Goal: Information Seeking & Learning: Learn about a topic

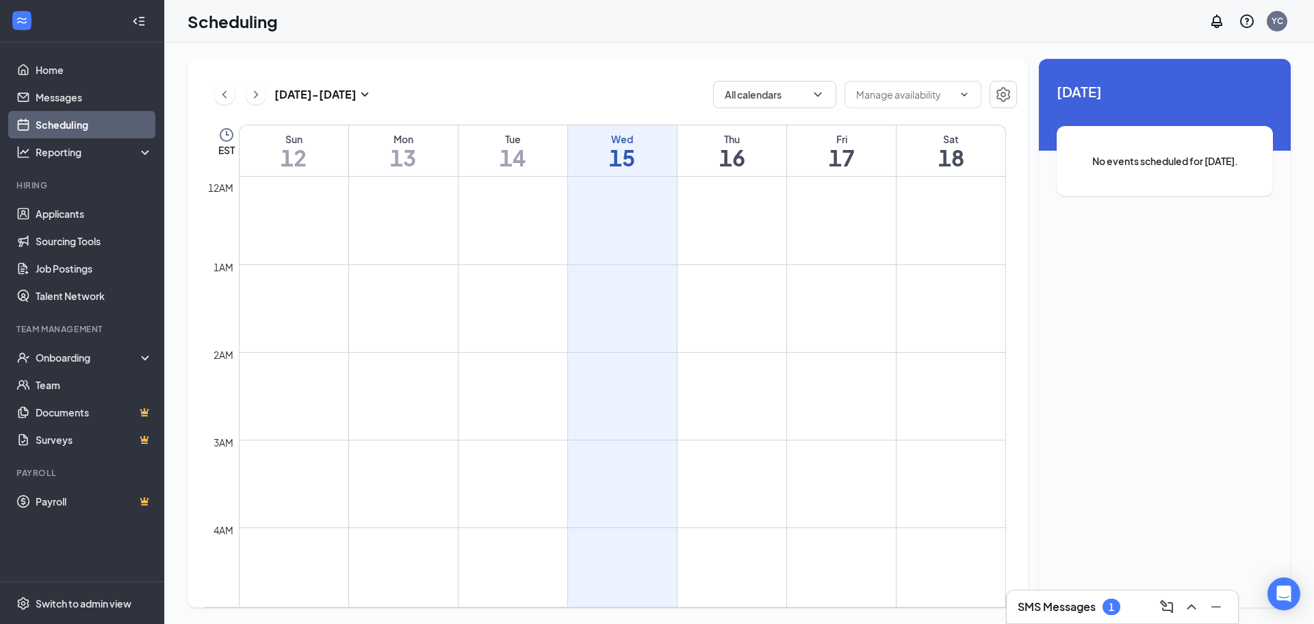
scroll to position [673, 0]
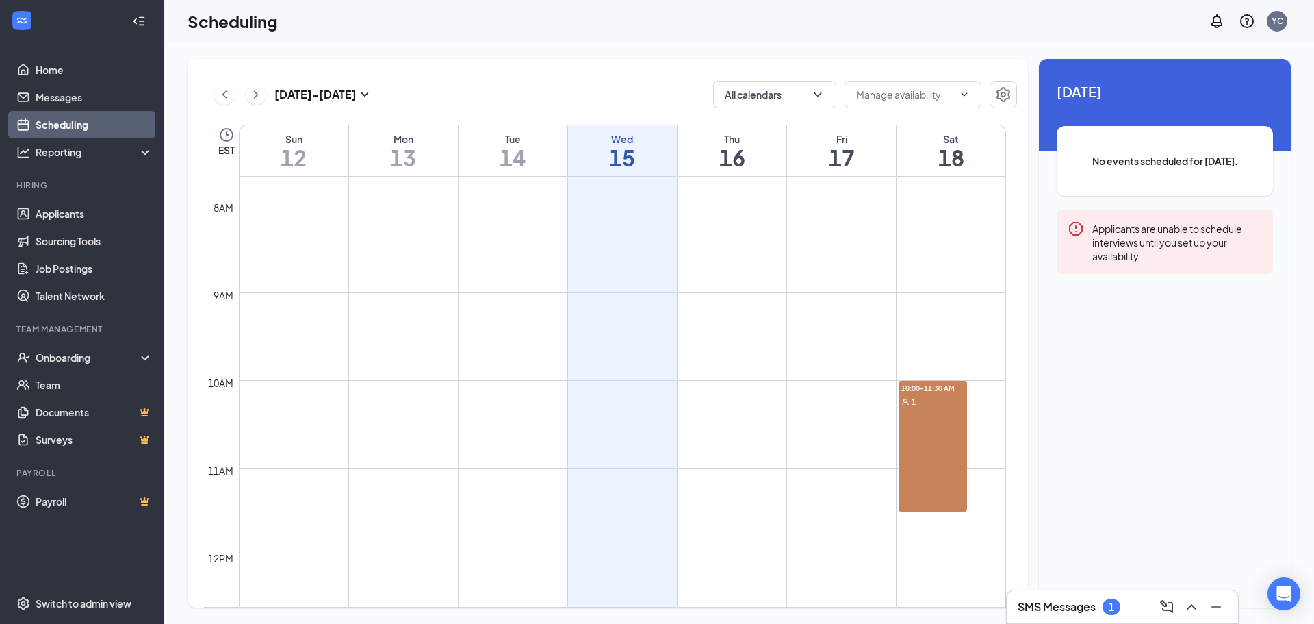
click at [1112, 598] on div "1" at bounding box center [1112, 606] width 18 height 16
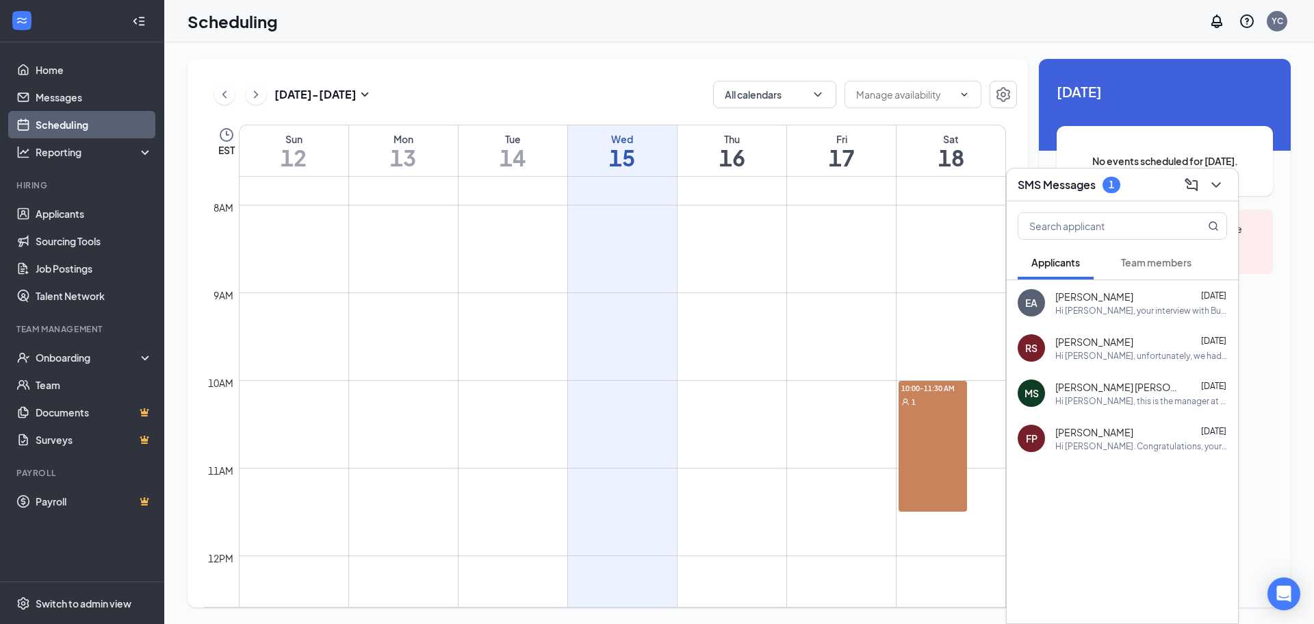
click at [1081, 305] on div "Hi [PERSON_NAME], your interview with Burger King is now confirmed! Date: [DATE…" at bounding box center [1141, 311] width 172 height 12
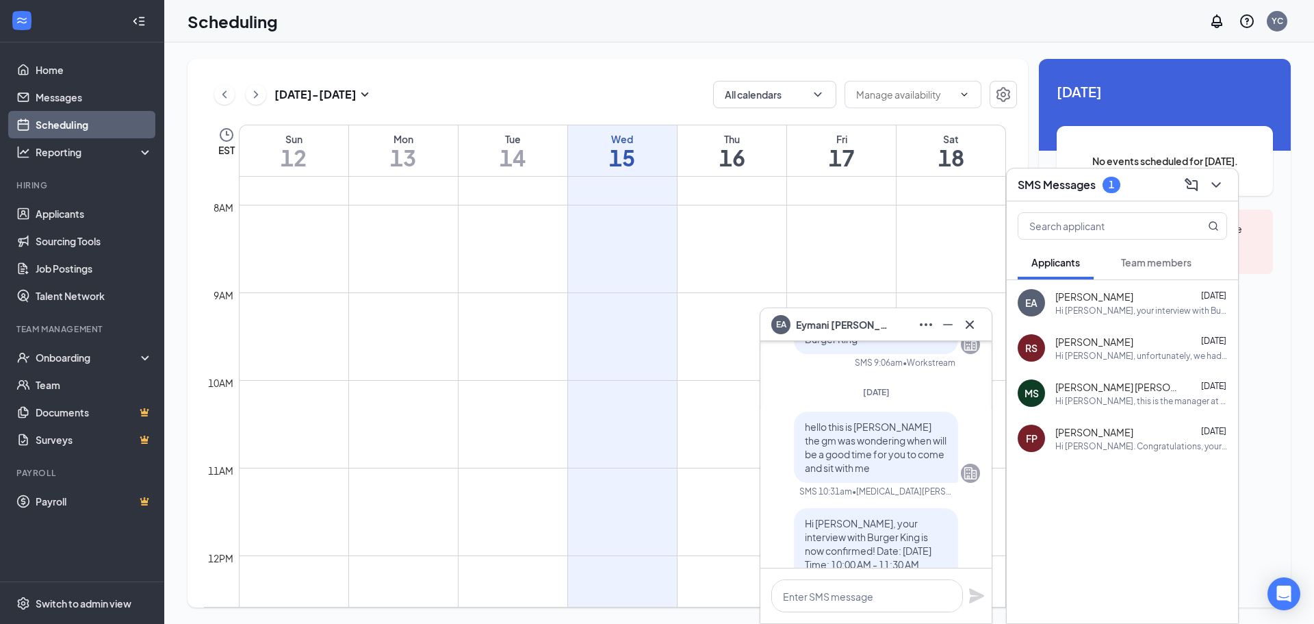
scroll to position [-137, 0]
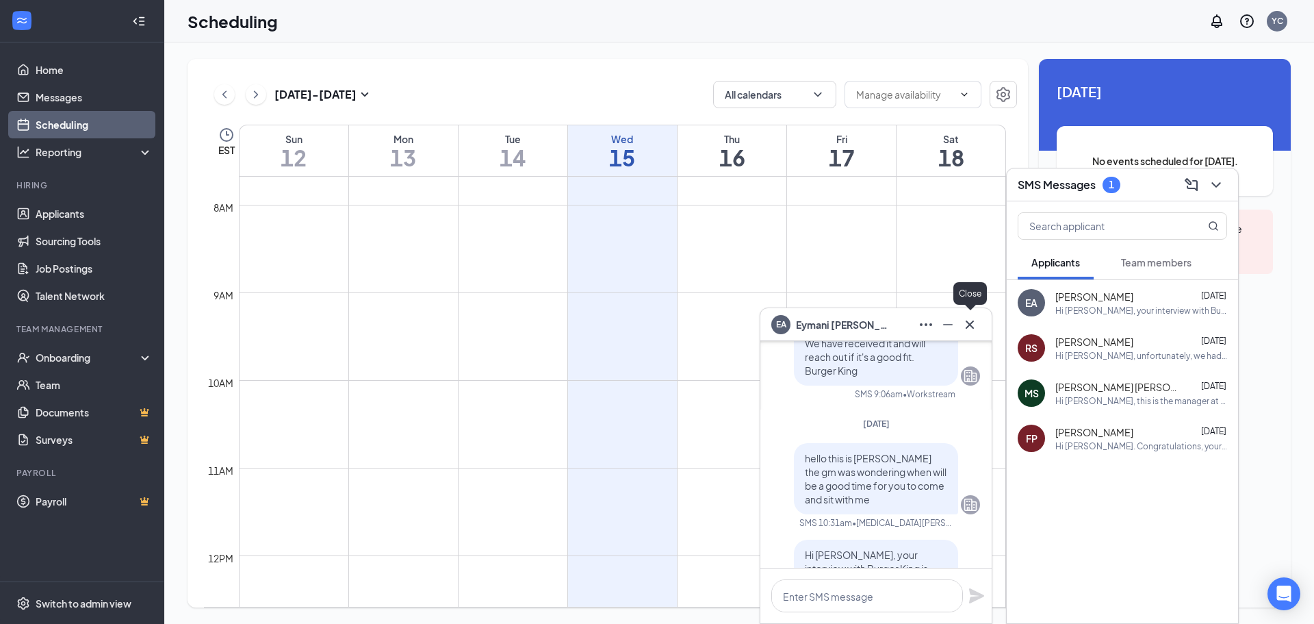
click at [965, 326] on icon "Cross" at bounding box center [970, 324] width 16 height 16
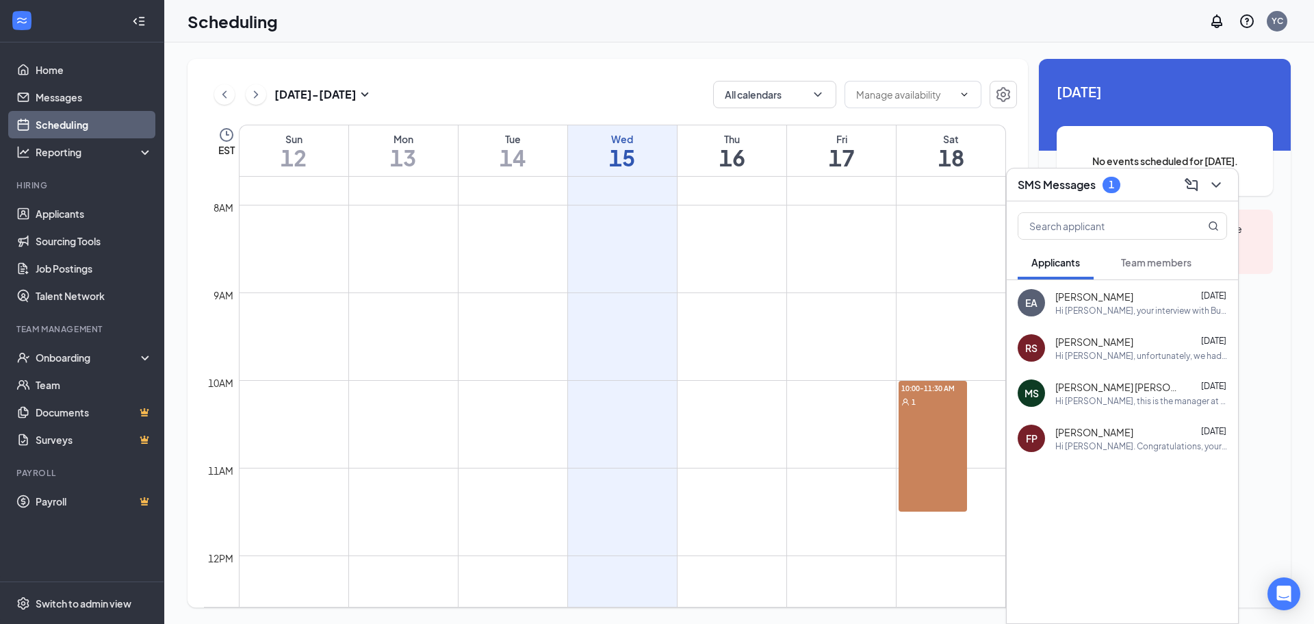
click at [1146, 260] on span "Team members" at bounding box center [1156, 262] width 70 height 12
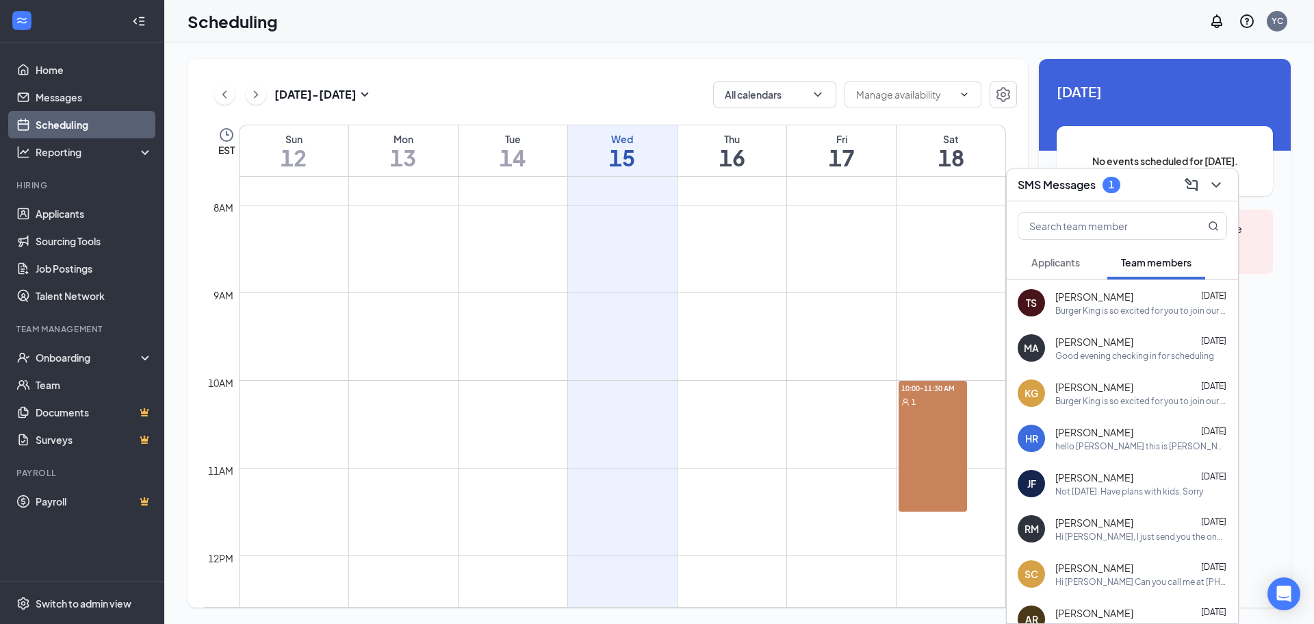
click at [1092, 315] on div "Burger King is so excited for you to join our team! Do you know anyone else who…" at bounding box center [1141, 311] width 172 height 12
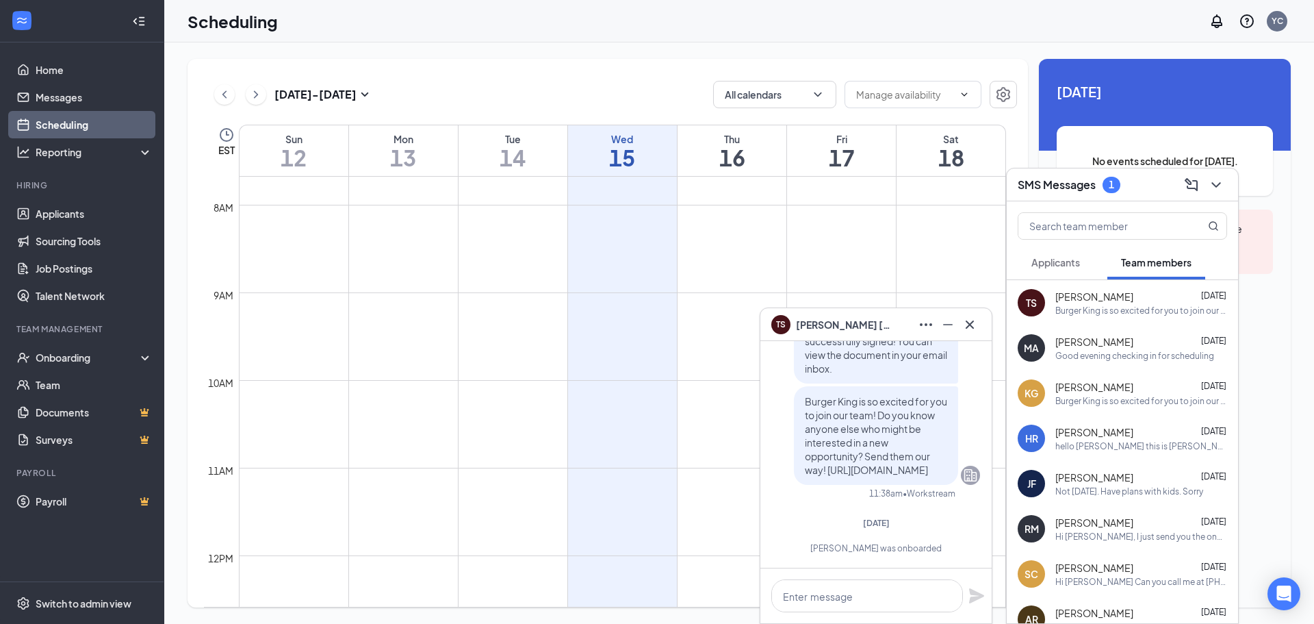
click at [1104, 344] on span "[PERSON_NAME]" at bounding box center [1094, 342] width 78 height 14
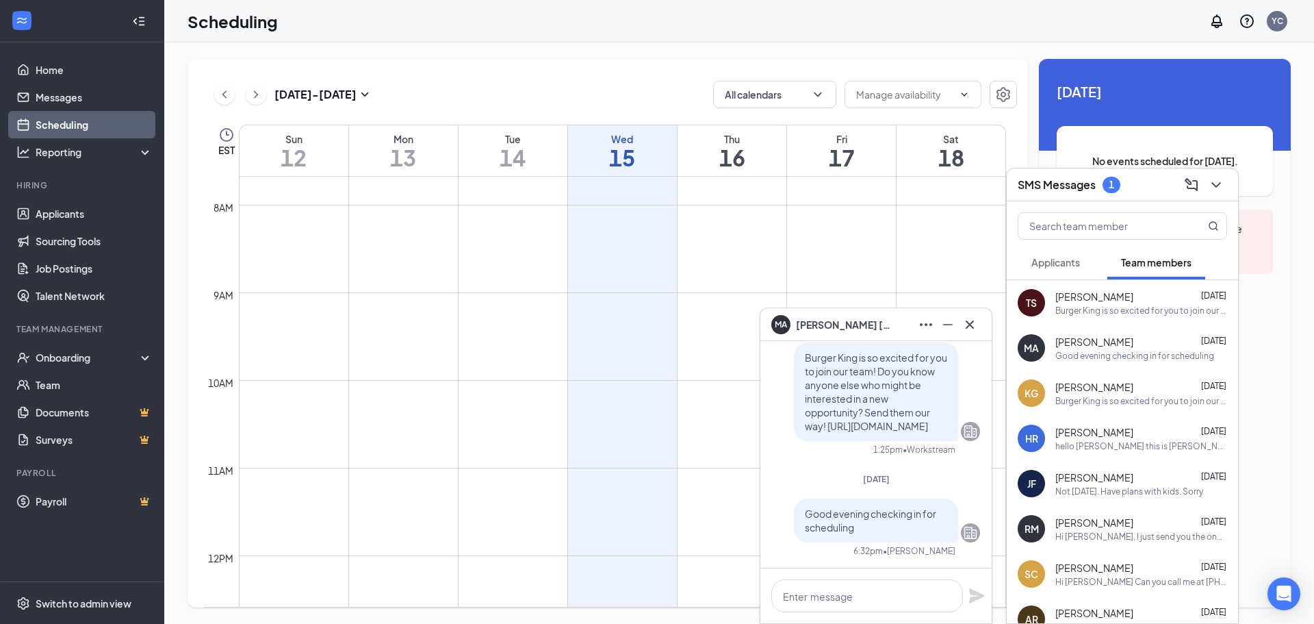
click at [1103, 393] on span "[PERSON_NAME]" at bounding box center [1094, 387] width 78 height 14
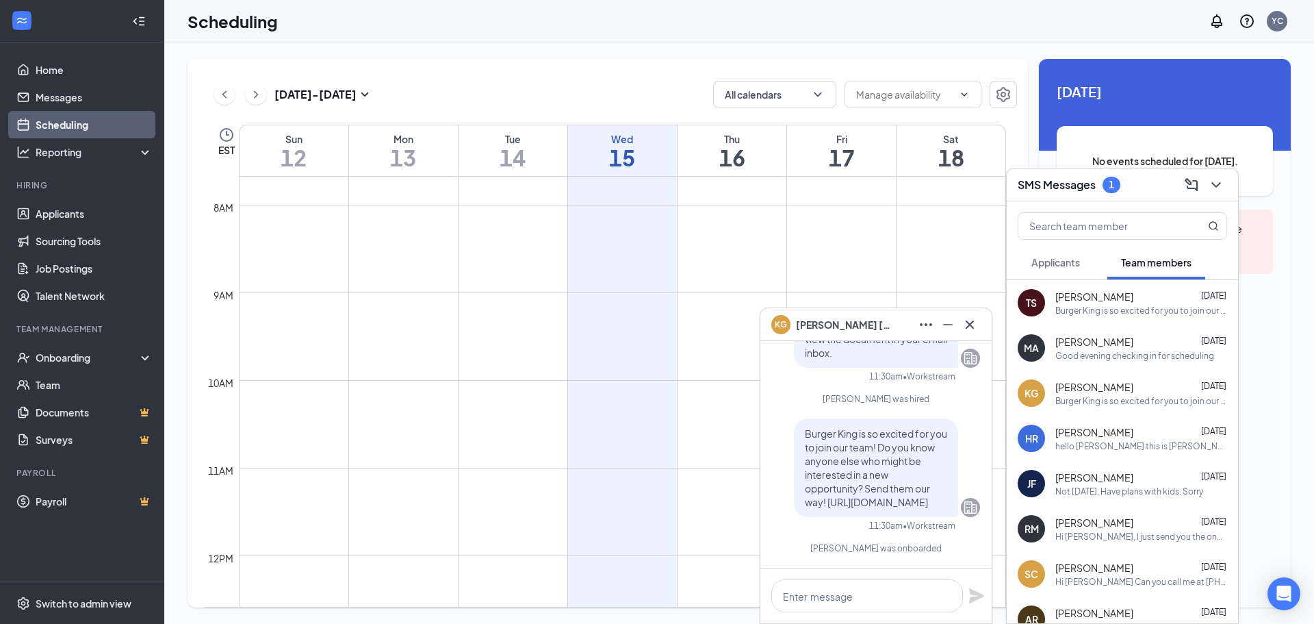
click at [1103, 428] on span "[PERSON_NAME]" at bounding box center [1094, 432] width 78 height 14
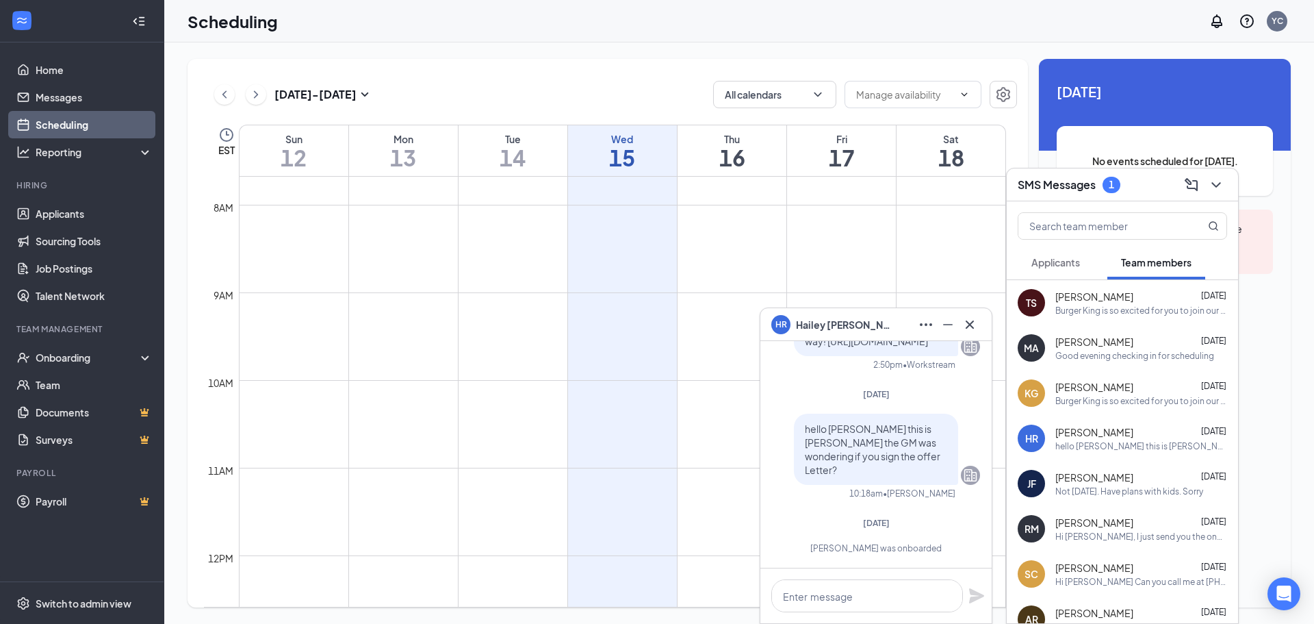
click at [1121, 476] on div "[PERSON_NAME] [DATE]" at bounding box center [1141, 477] width 172 height 14
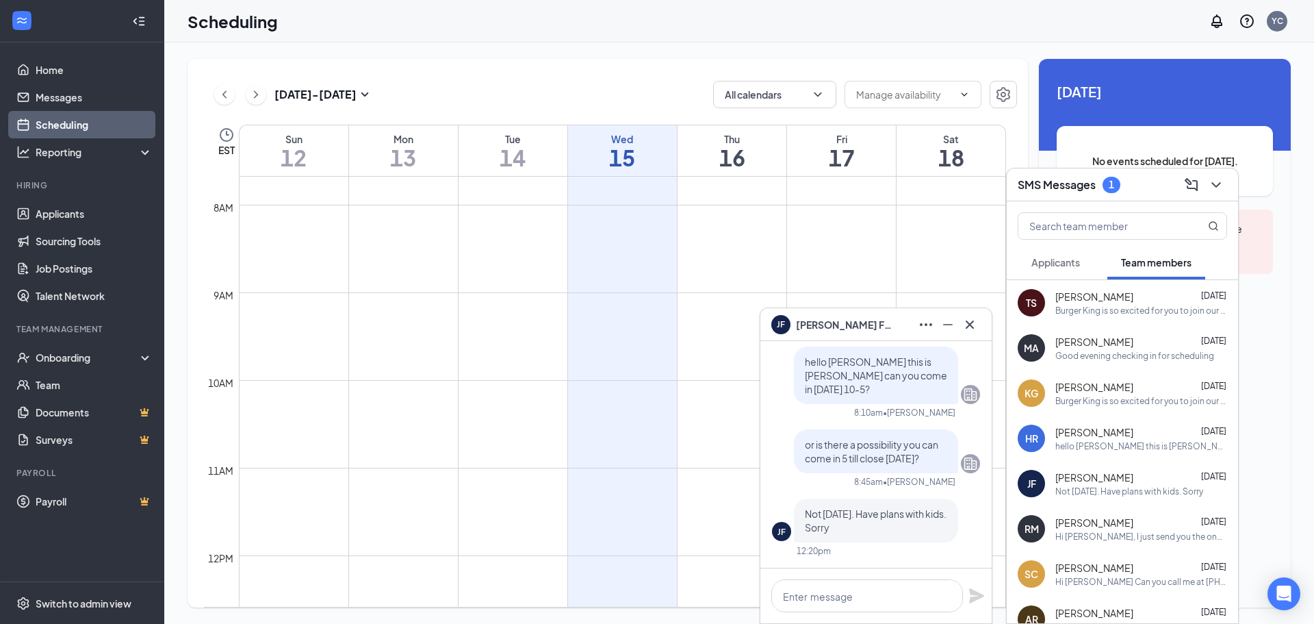
click at [1081, 189] on h3 "SMS Messages" at bounding box center [1057, 184] width 78 height 15
click at [1081, 189] on div "No events scheduled for [DATE]." at bounding box center [1165, 161] width 216 height 70
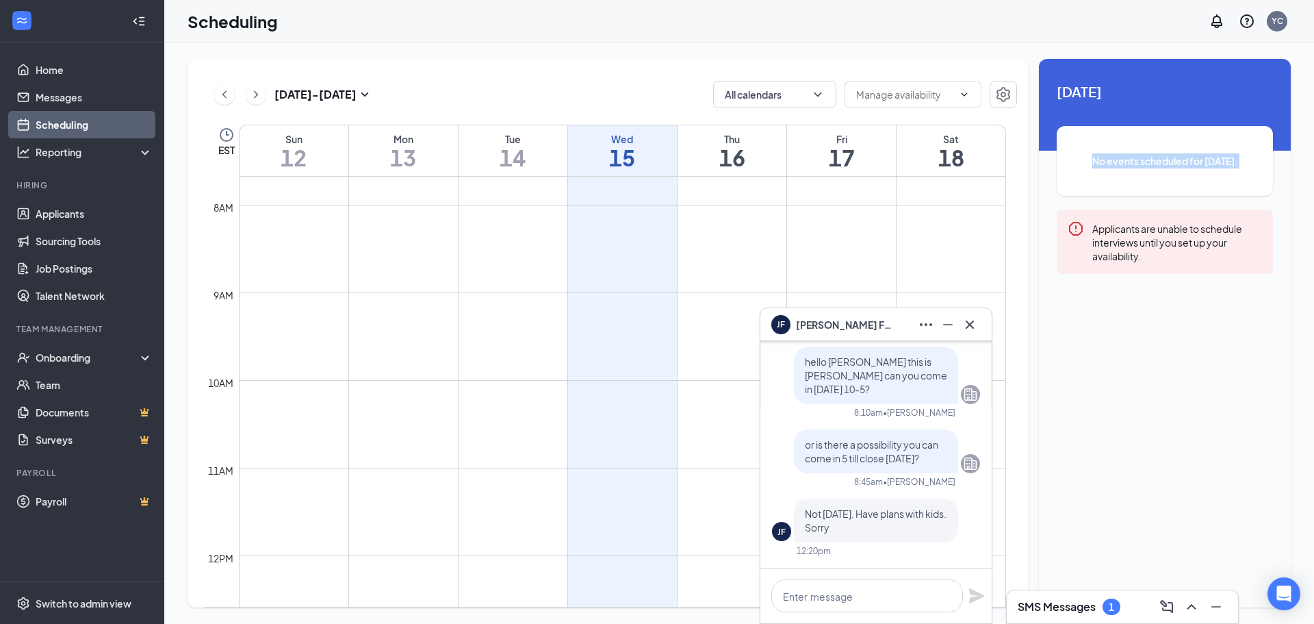
click at [1081, 189] on div "No events scheduled for [DATE]." at bounding box center [1165, 161] width 216 height 70
click at [1170, 603] on icon "ComposeMessage" at bounding box center [1166, 606] width 13 height 13
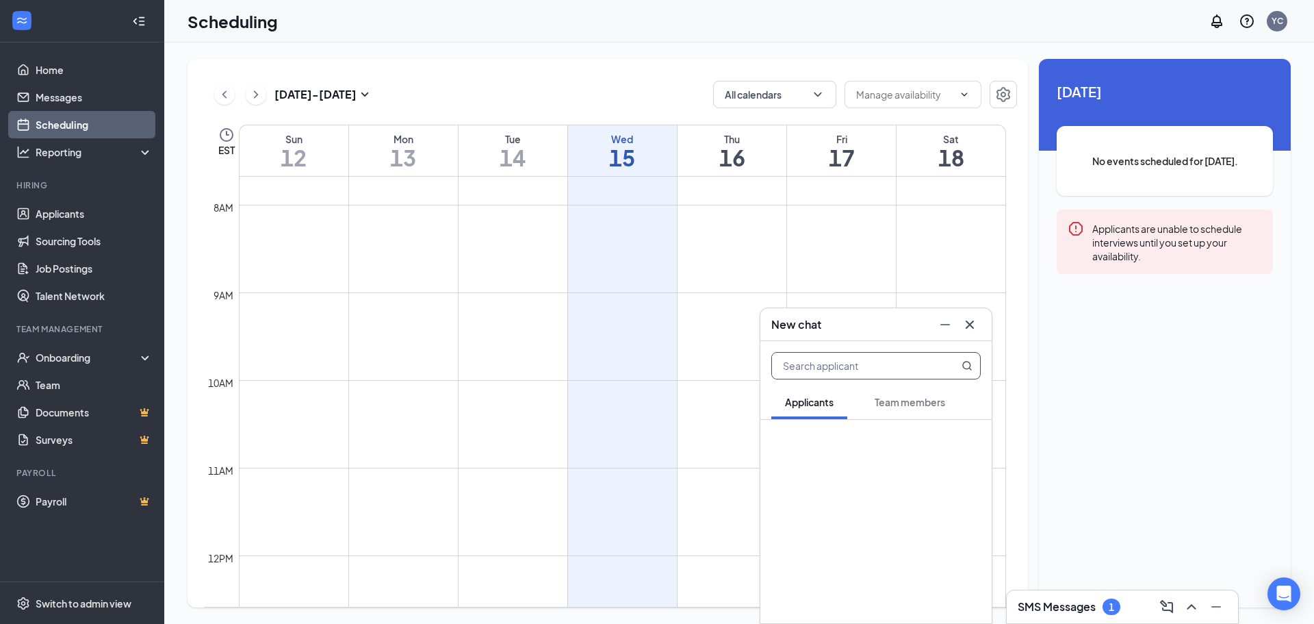
click at [936, 396] on span "Team members" at bounding box center [910, 402] width 70 height 12
click at [978, 328] on button at bounding box center [970, 324] width 22 height 22
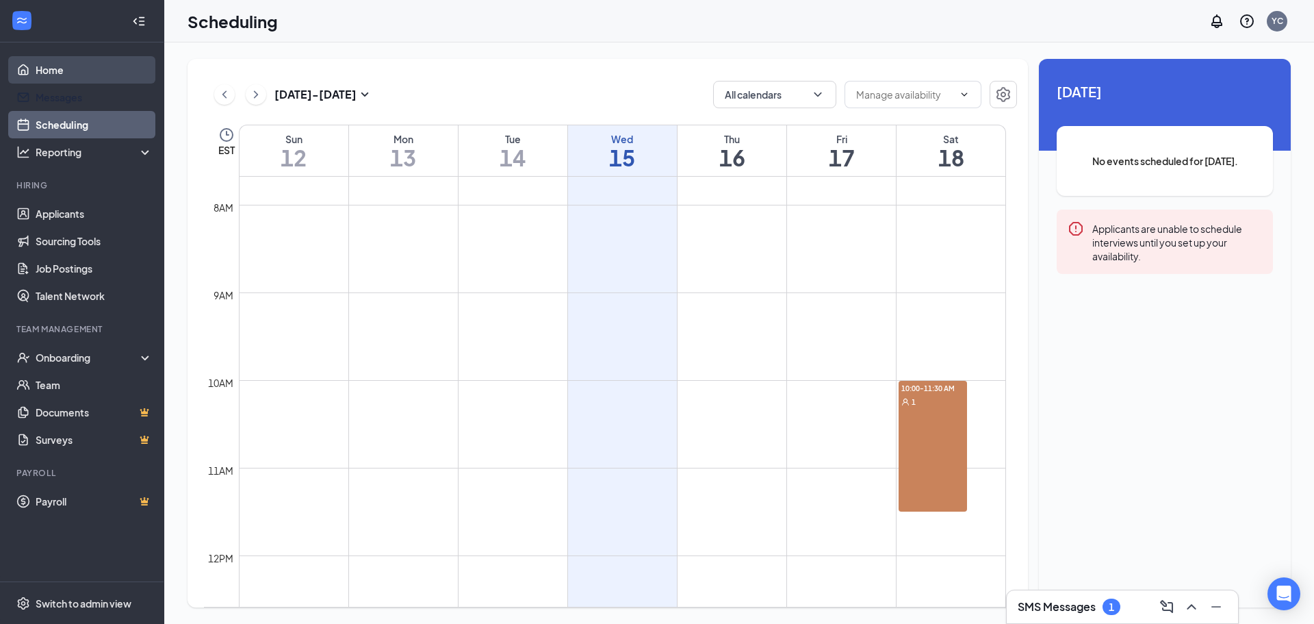
click at [83, 81] on link "Home" at bounding box center [94, 69] width 117 height 27
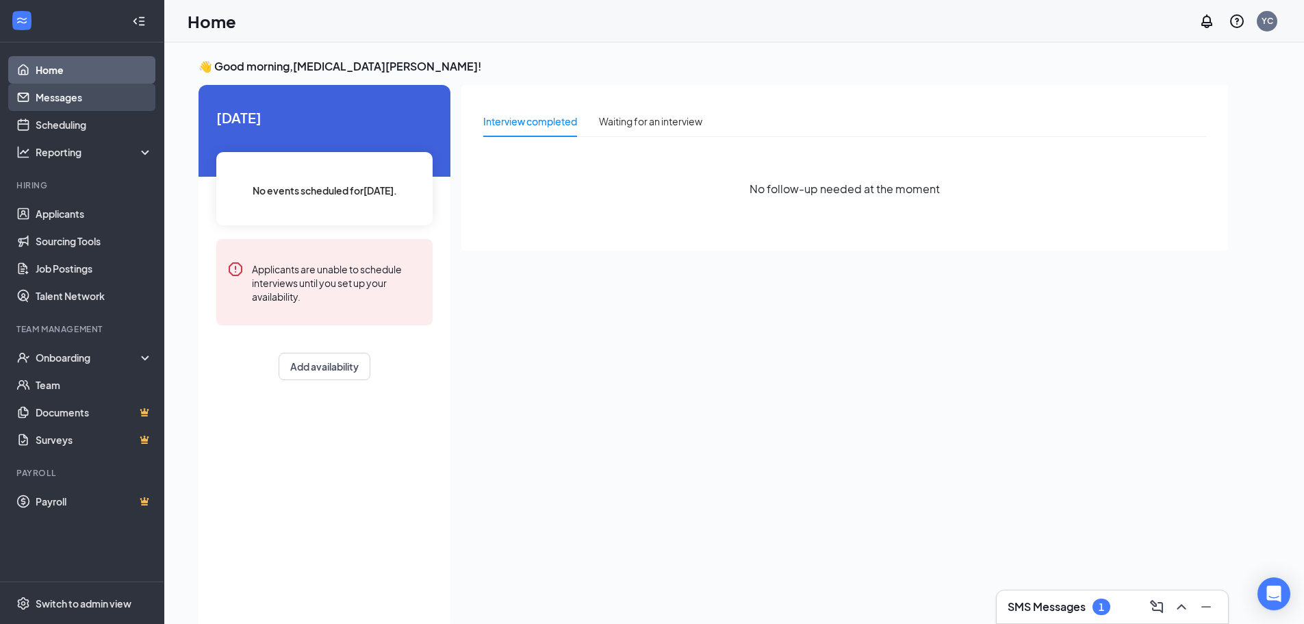
click at [86, 102] on link "Messages" at bounding box center [94, 97] width 117 height 27
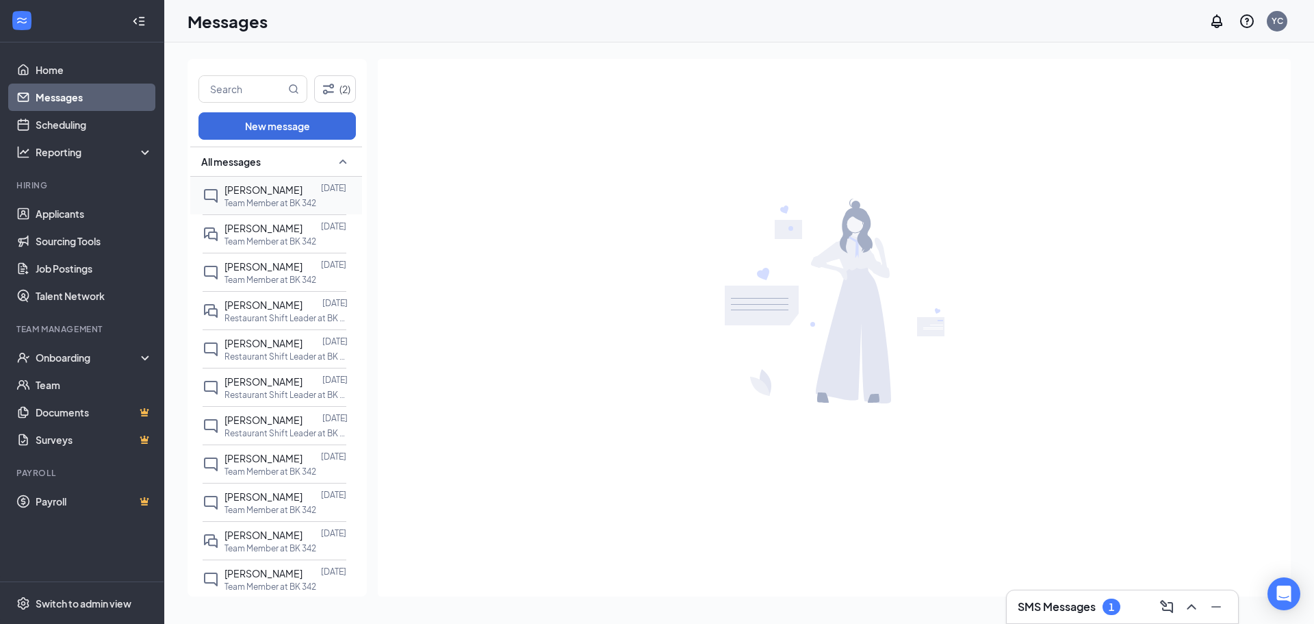
click at [274, 190] on span "[PERSON_NAME]" at bounding box center [264, 189] width 78 height 12
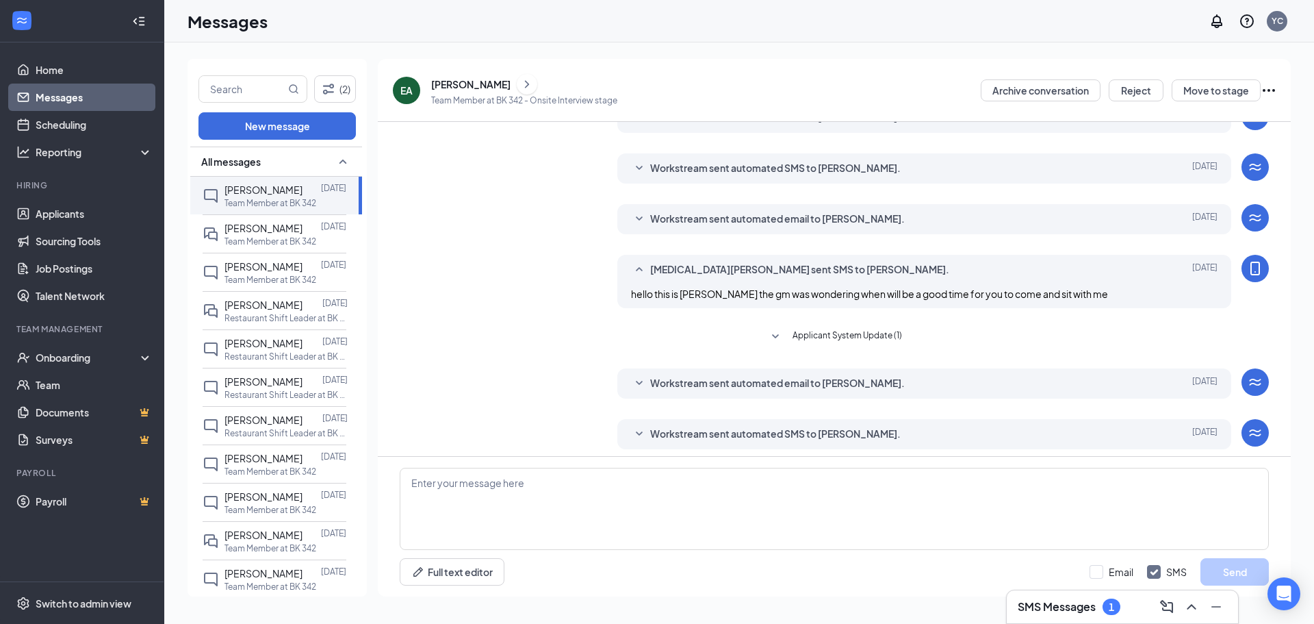
scroll to position [218, 0]
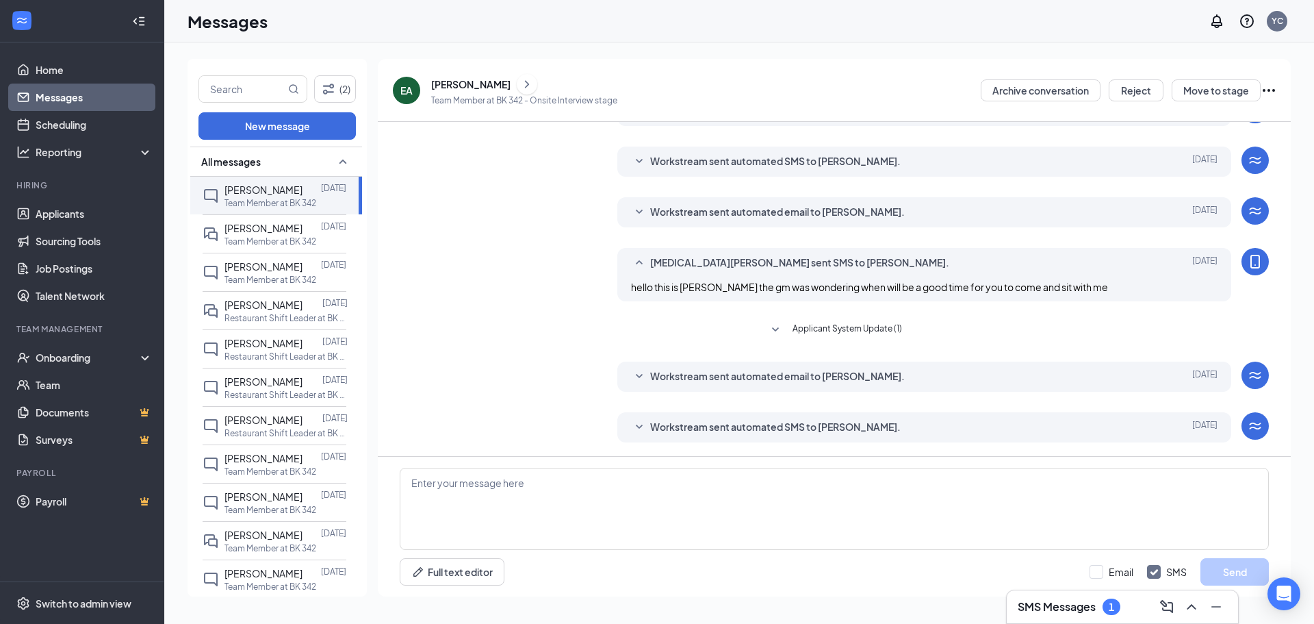
click at [525, 82] on icon "ChevronRight" at bounding box center [527, 84] width 4 height 8
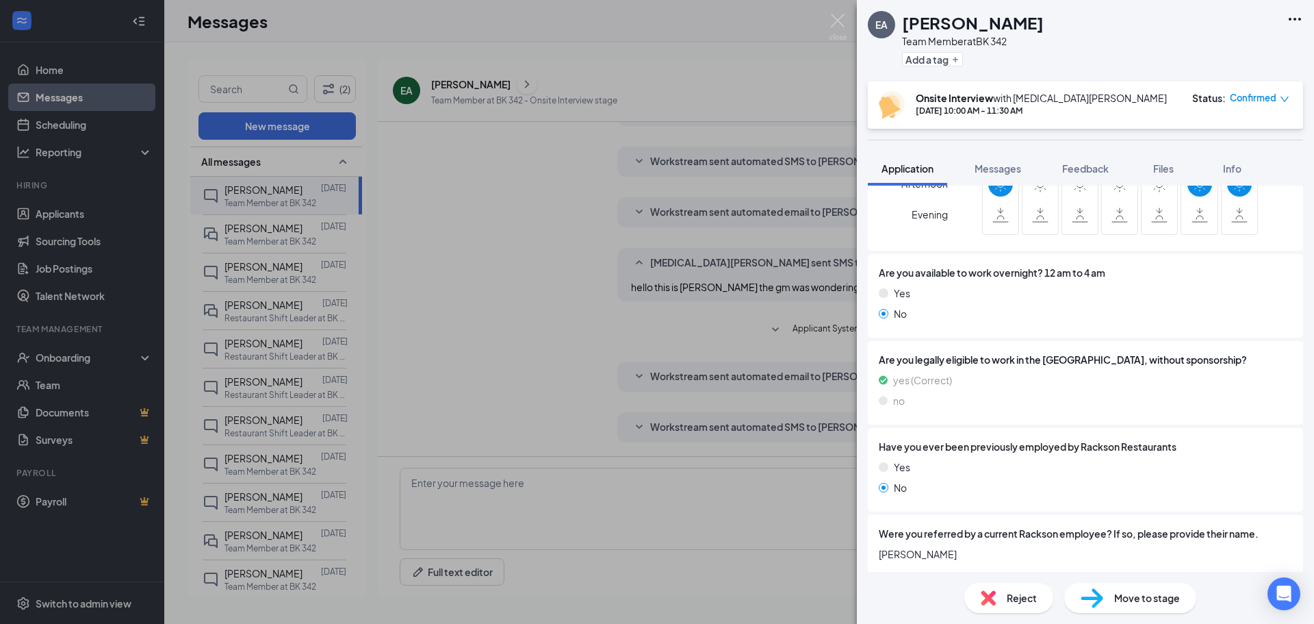
scroll to position [631, 0]
click at [244, 242] on div "[PERSON_NAME] Team Member at BK 342 Add a tag Onsite Interview with [MEDICAL_DA…" at bounding box center [657, 312] width 1314 height 624
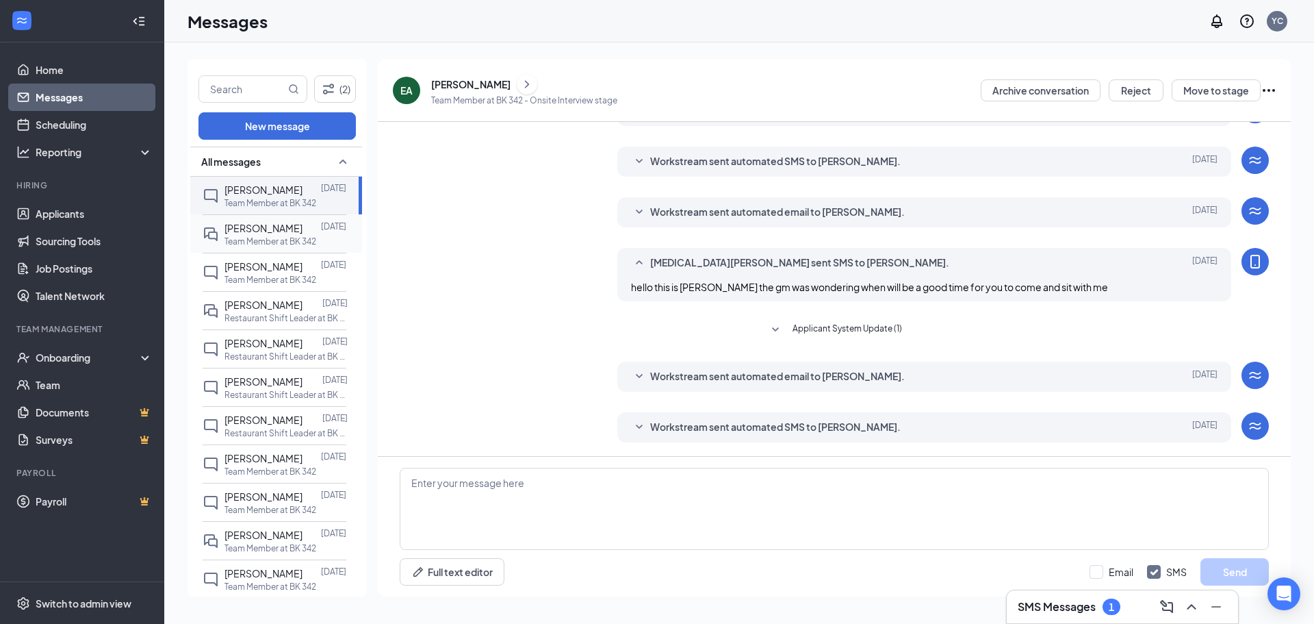
click at [220, 242] on div "[PERSON_NAME] [DATE] Team Member at BK 342" at bounding box center [275, 233] width 144 height 38
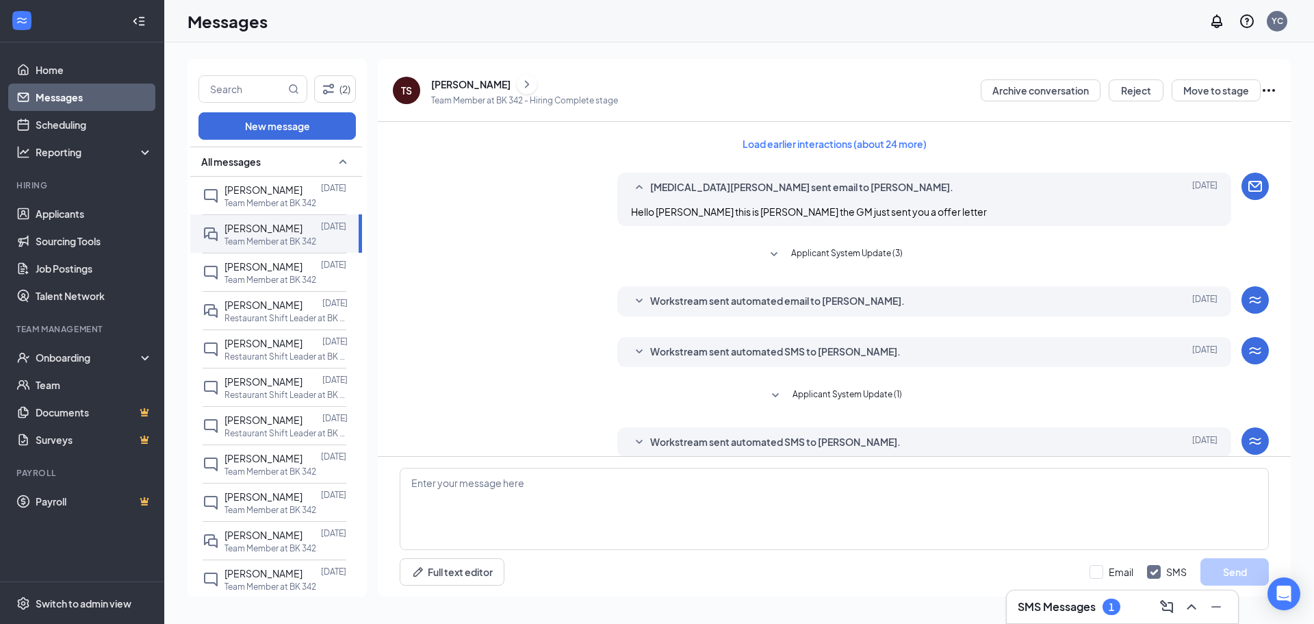
scroll to position [140, 0]
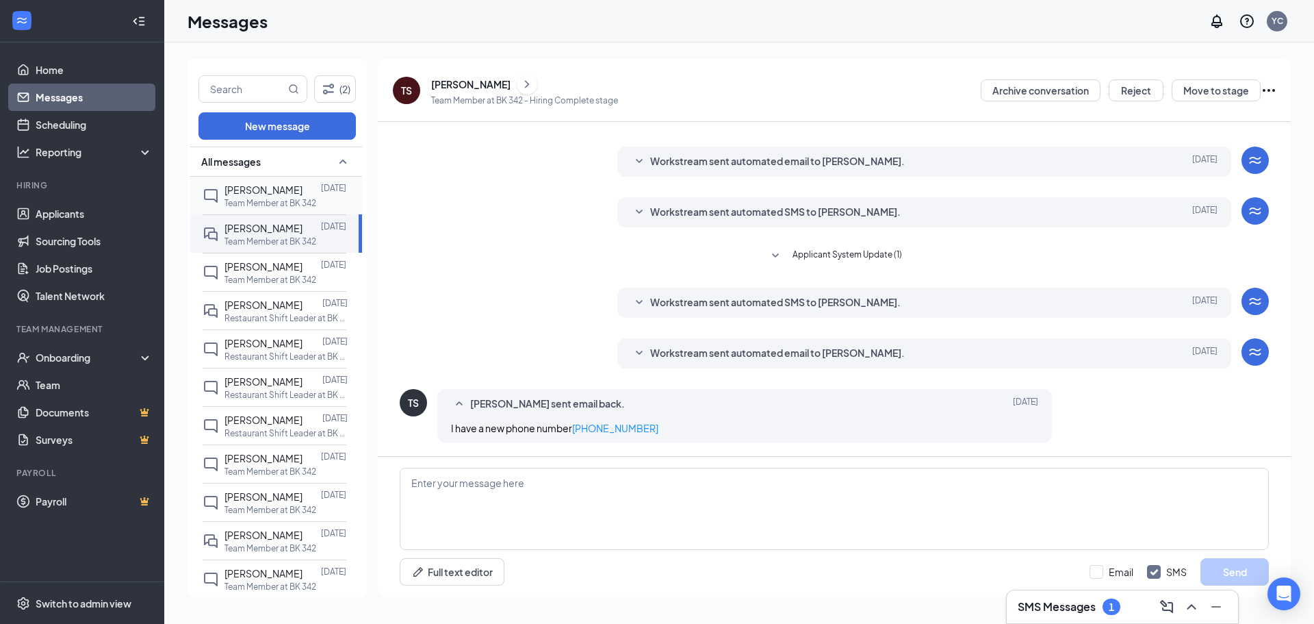
click at [260, 196] on div "[PERSON_NAME]" at bounding box center [264, 189] width 78 height 15
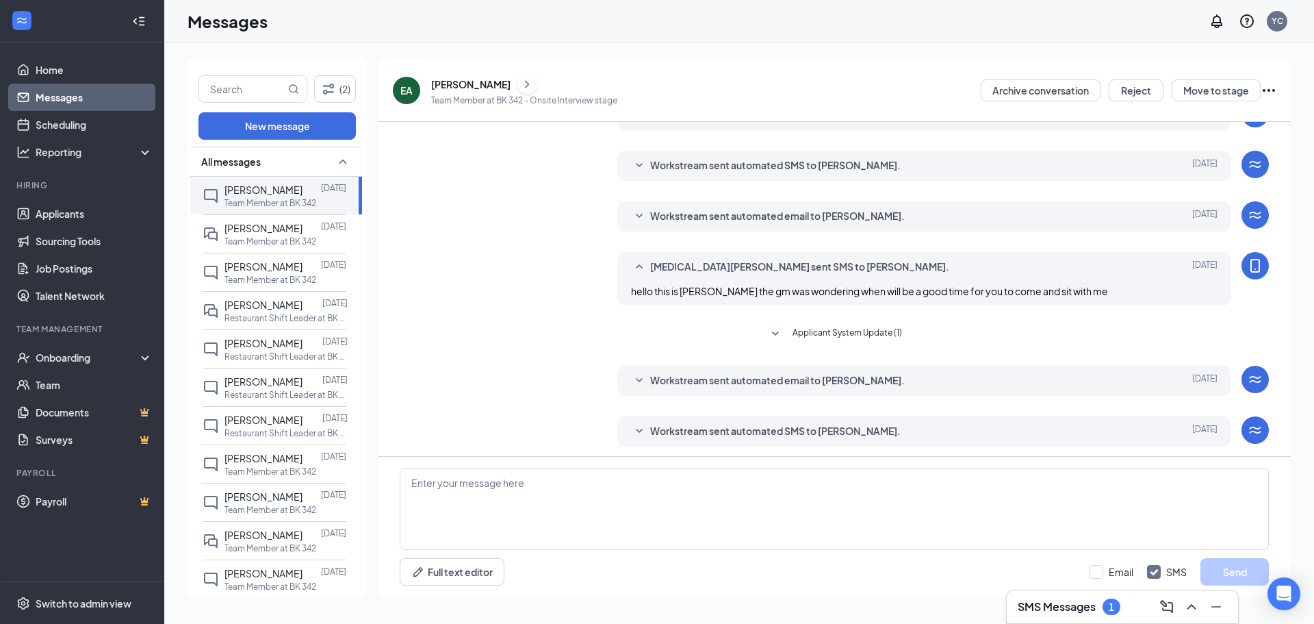
scroll to position [218, 0]
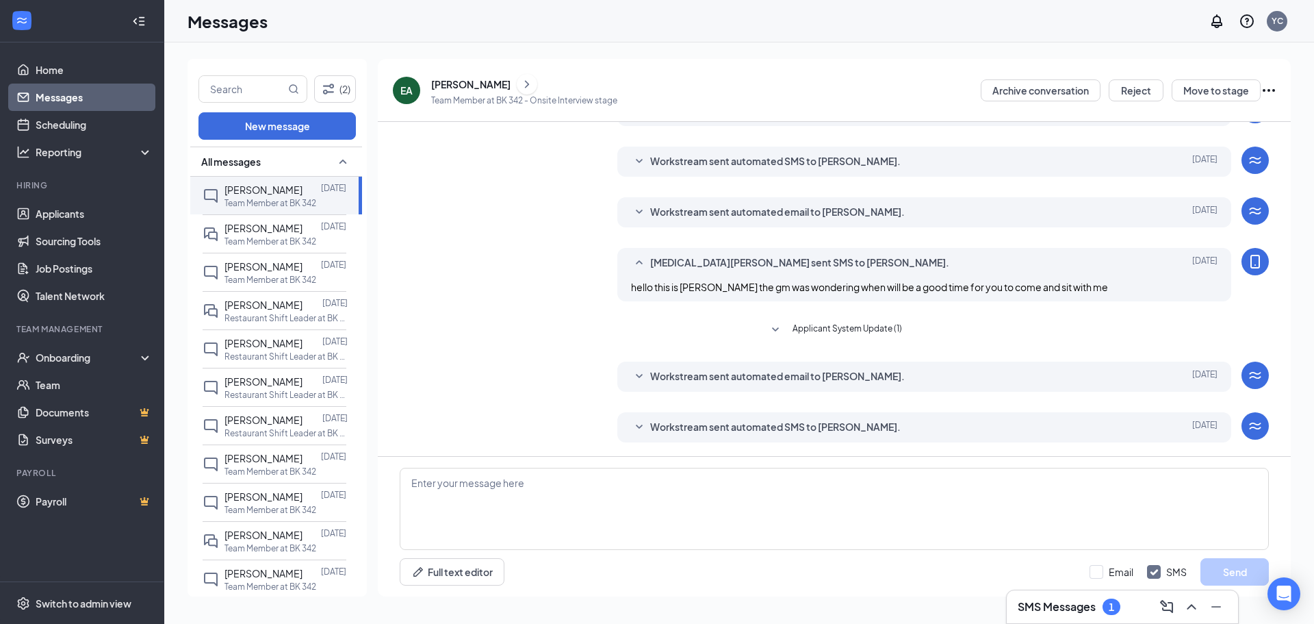
click at [520, 86] on icon "ChevronRight" at bounding box center [527, 84] width 14 height 16
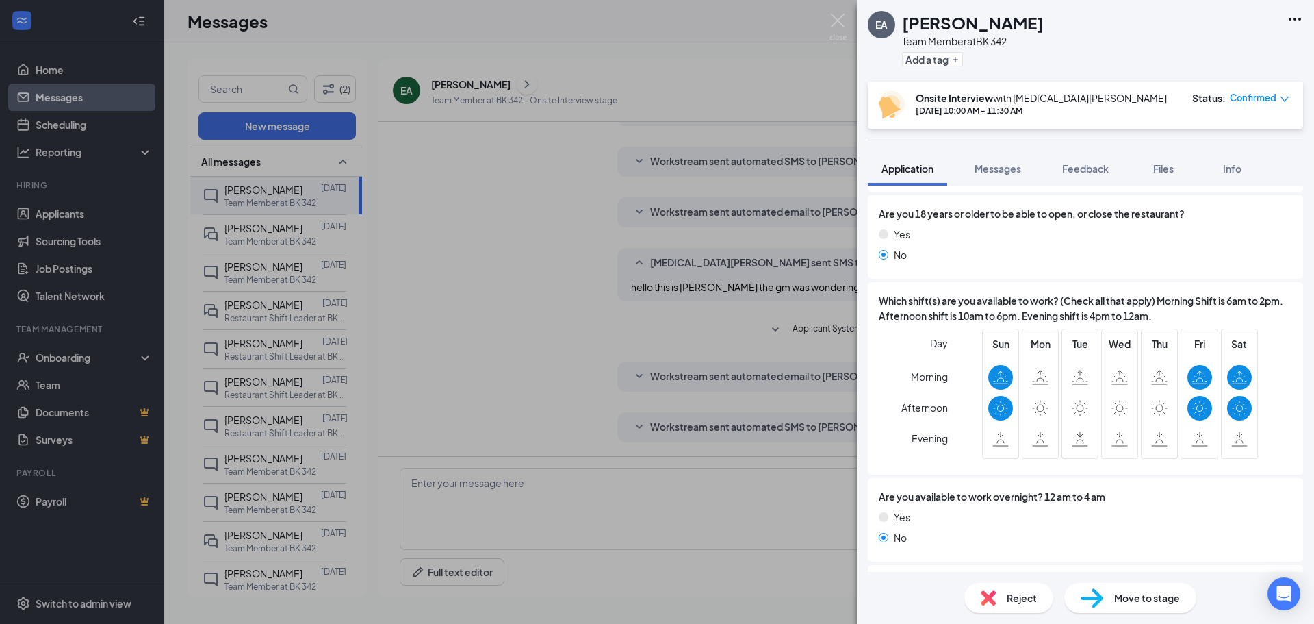
scroll to position [357, 0]
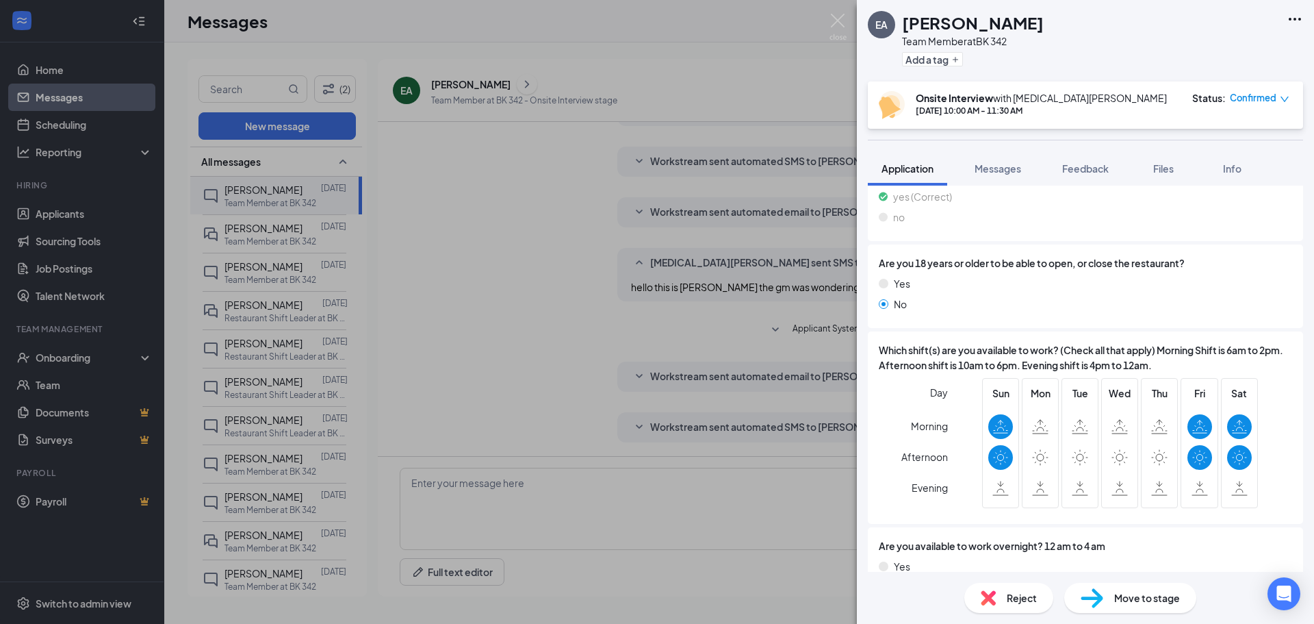
drag, startPoint x: 1193, startPoint y: 422, endPoint x: 1187, endPoint y: 415, distance: 9.7
click at [1190, 416] on div at bounding box center [1200, 426] width 25 height 25
drag, startPoint x: 1177, startPoint y: 478, endPoint x: 1187, endPoint y: 448, distance: 32.3
click at [1184, 461] on div "Fri" at bounding box center [1199, 443] width 37 height 130
drag, startPoint x: 1184, startPoint y: 457, endPoint x: 1182, endPoint y: 476, distance: 19.3
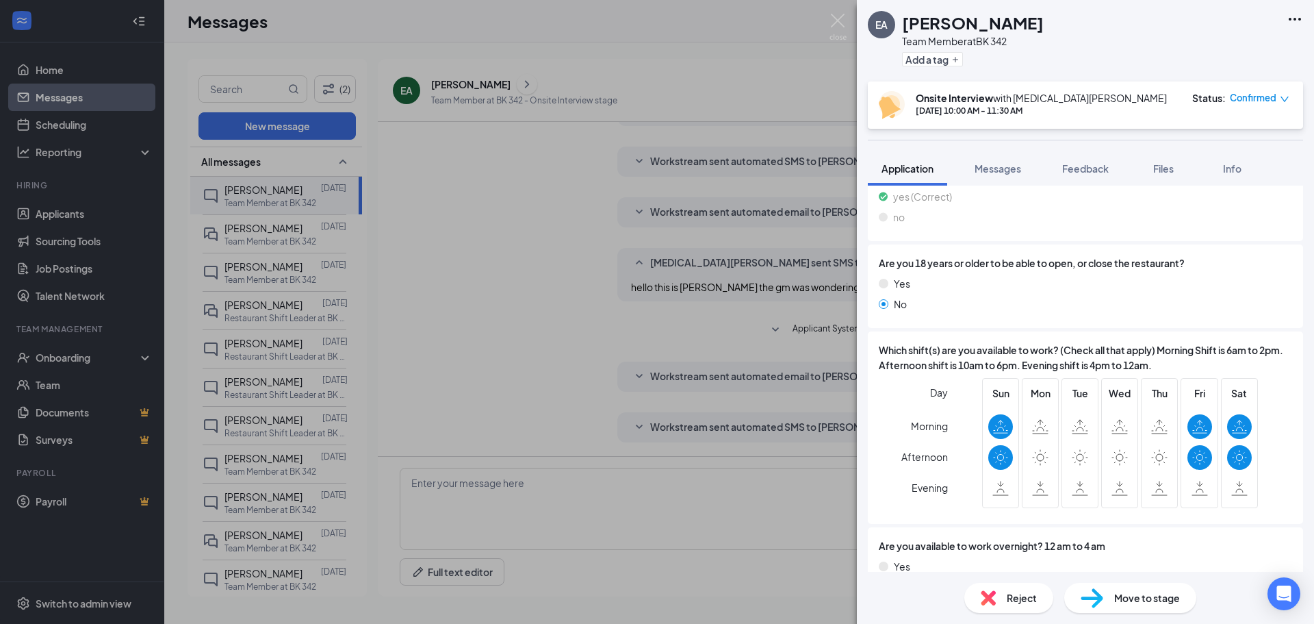
click at [1188, 476] on div "Fri" at bounding box center [1200, 442] width 25 height 115
click at [1188, 491] on div at bounding box center [1200, 488] width 25 height 25
click at [1192, 490] on icon at bounding box center [1200, 487] width 16 height 15
click at [1196, 490] on icon at bounding box center [1199, 490] width 7 height 3
click at [1196, 489] on icon at bounding box center [1199, 490] width 7 height 3
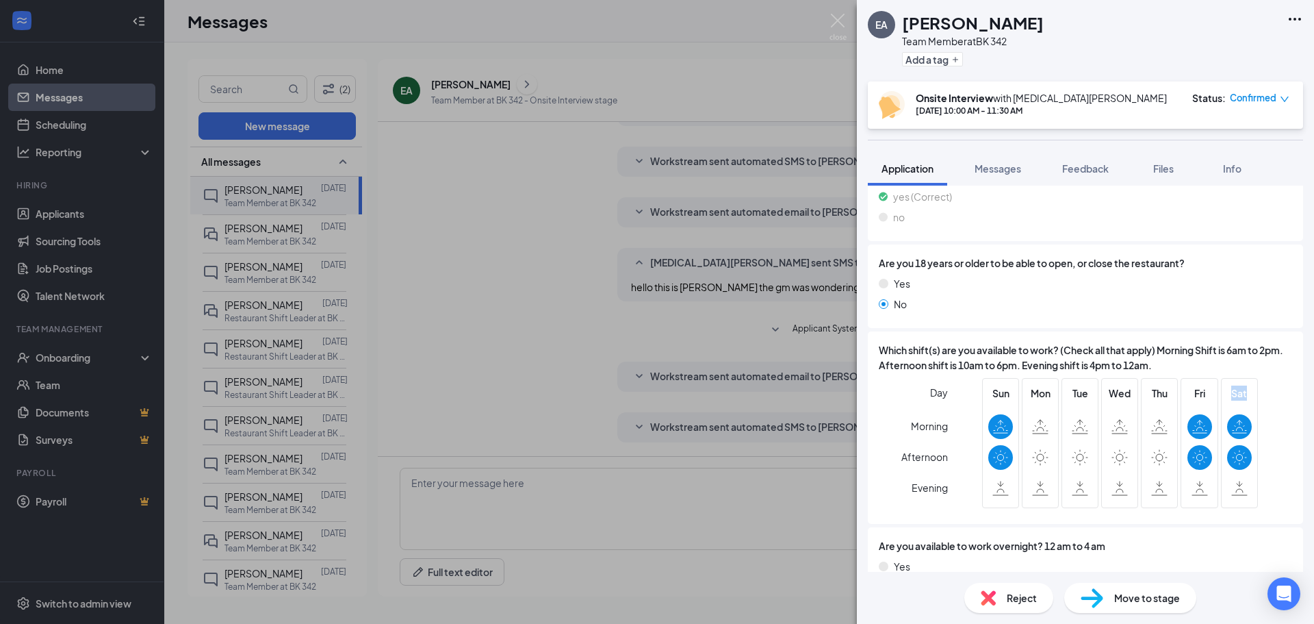
click at [1196, 489] on icon at bounding box center [1199, 490] width 7 height 3
click at [1192, 488] on icon at bounding box center [1200, 487] width 16 height 15
click at [1192, 487] on icon at bounding box center [1200, 487] width 16 height 15
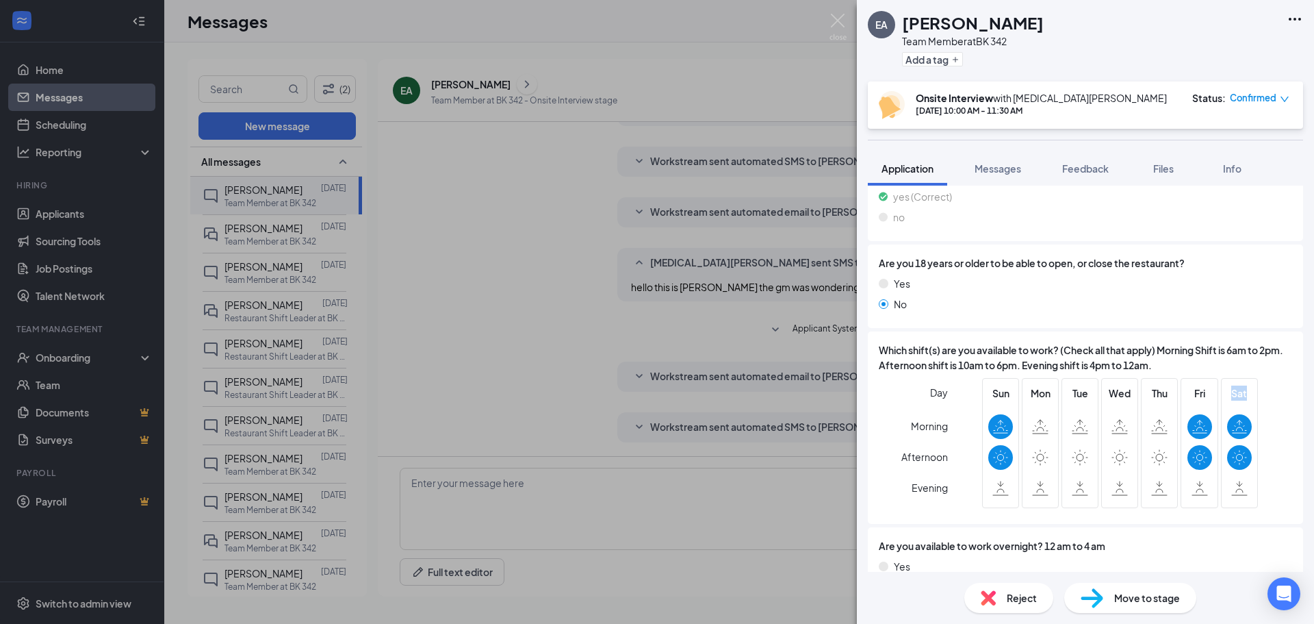
click at [1192, 487] on icon at bounding box center [1200, 487] width 16 height 15
click at [1193, 487] on icon at bounding box center [1200, 487] width 16 height 15
click at [1188, 450] on div at bounding box center [1200, 457] width 25 height 25
click at [1188, 457] on div at bounding box center [1200, 457] width 25 height 25
click at [1192, 458] on icon at bounding box center [1199, 457] width 15 height 16
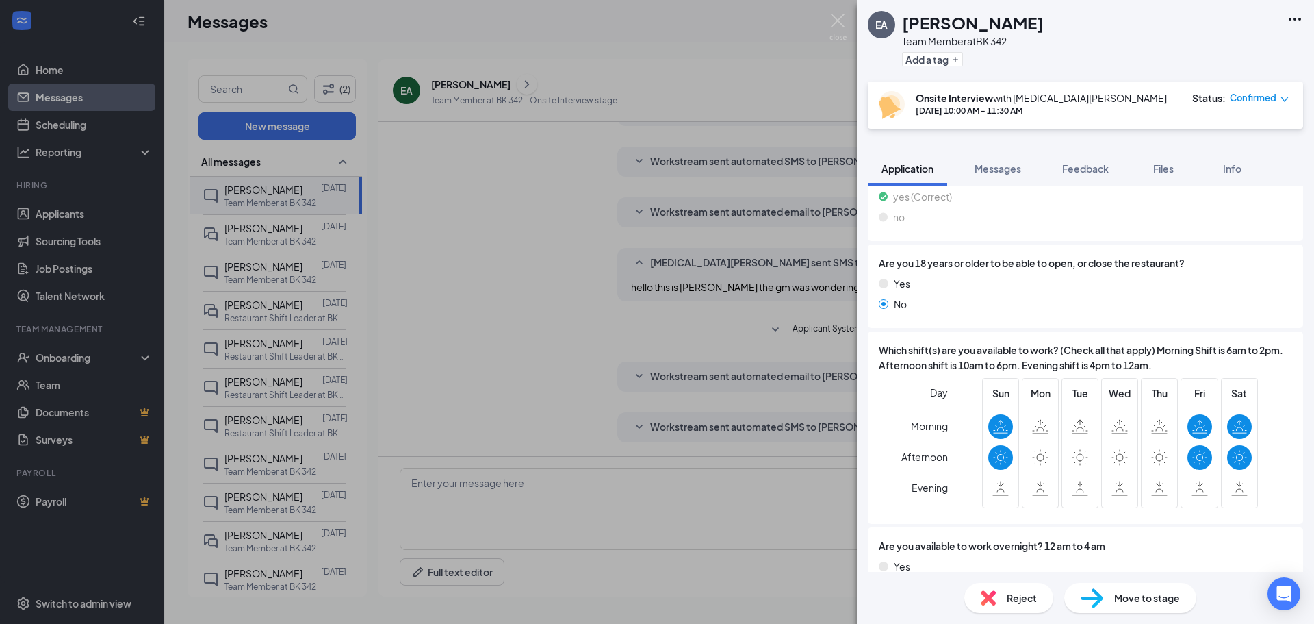
click at [1188, 435] on label at bounding box center [1200, 426] width 25 height 25
click at [1083, 169] on span "Feedback" at bounding box center [1085, 168] width 47 height 12
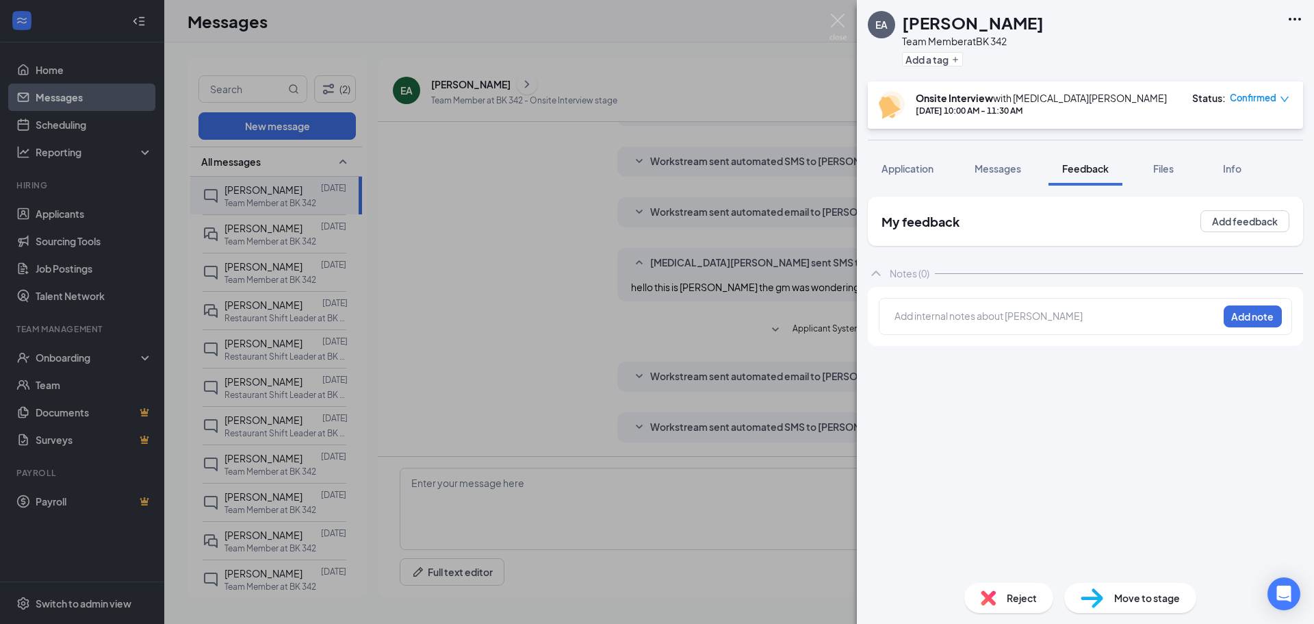
click at [402, 258] on div "[PERSON_NAME] Team Member at BK 342 Add a tag Onsite Interview with [MEDICAL_DA…" at bounding box center [657, 312] width 1314 height 624
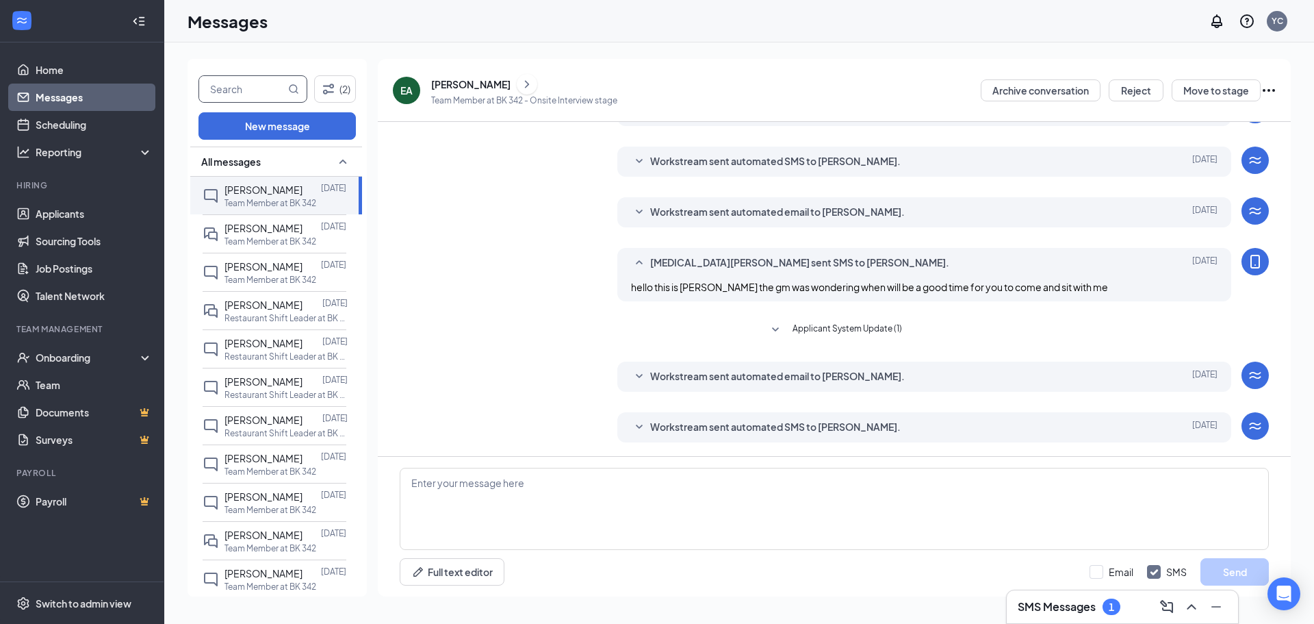
click at [265, 99] on input "text" at bounding box center [242, 89] width 86 height 26
type input "alyssa"
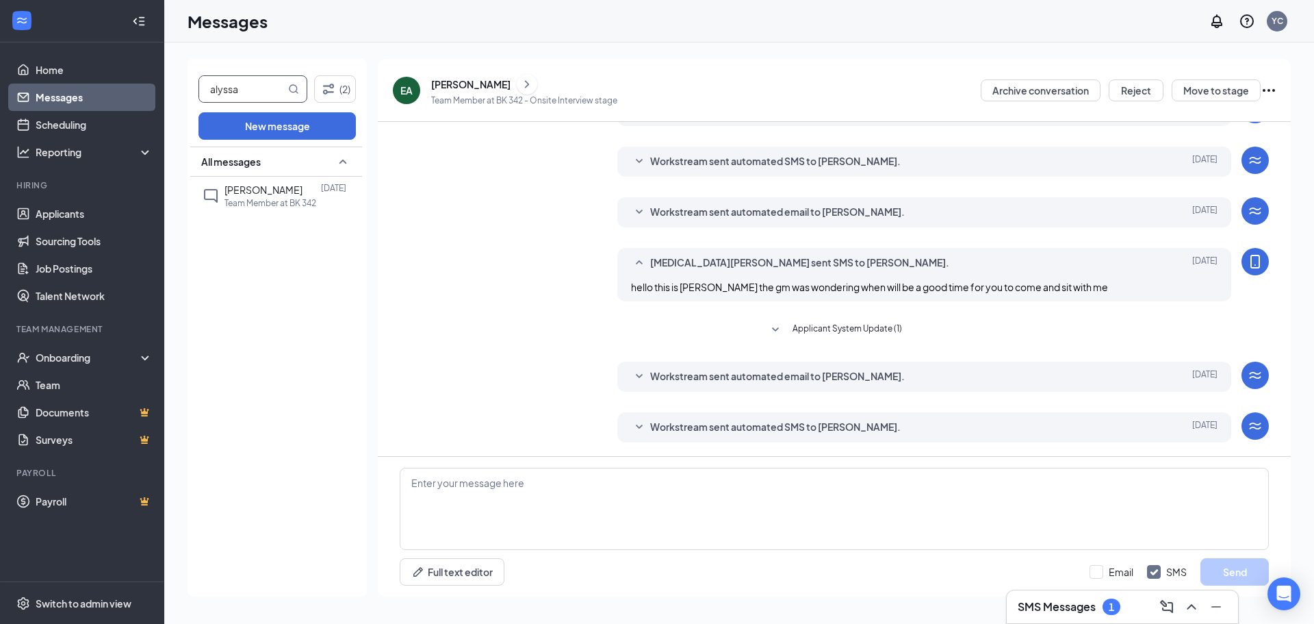
click at [295, 222] on div "All messages [PERSON_NAME] [DATE] Team Member at BK 342" at bounding box center [276, 371] width 172 height 450
drag, startPoint x: 320, startPoint y: 196, endPoint x: 342, endPoint y: 192, distance: 22.4
click at [321, 200] on div "[PERSON_NAME] [DATE] Team Member at BK 342" at bounding box center [286, 195] width 122 height 27
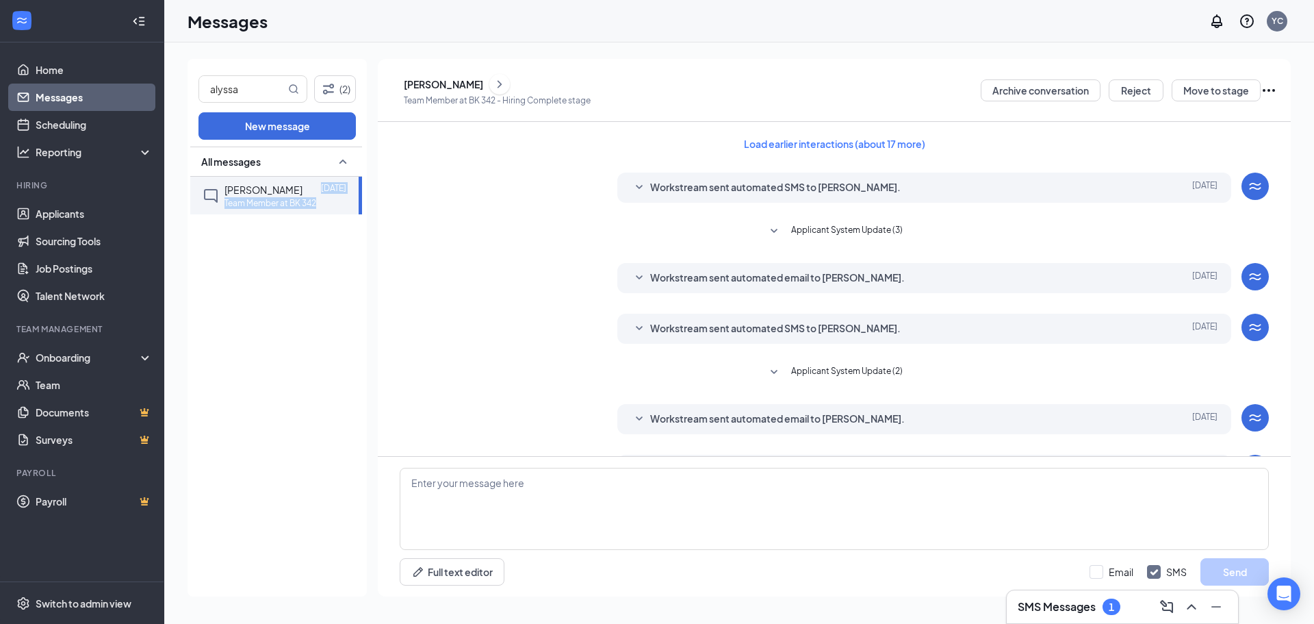
scroll to position [42, 0]
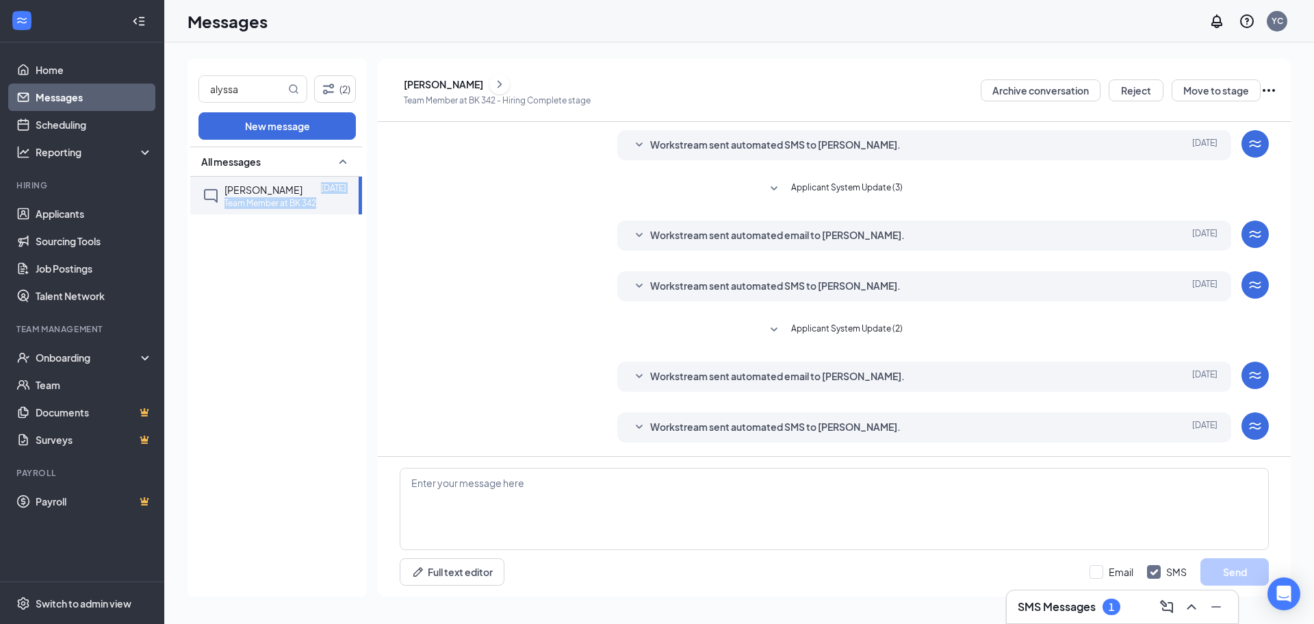
click at [506, 76] on icon "ChevronRight" at bounding box center [500, 84] width 14 height 16
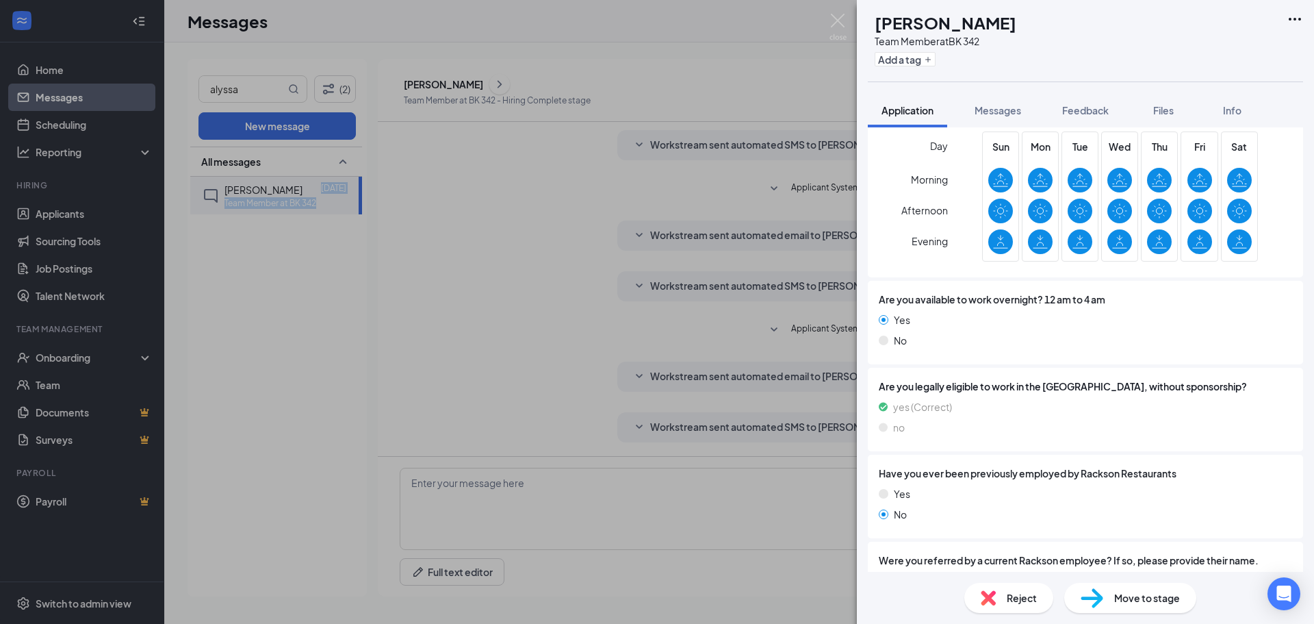
scroll to position [600, 0]
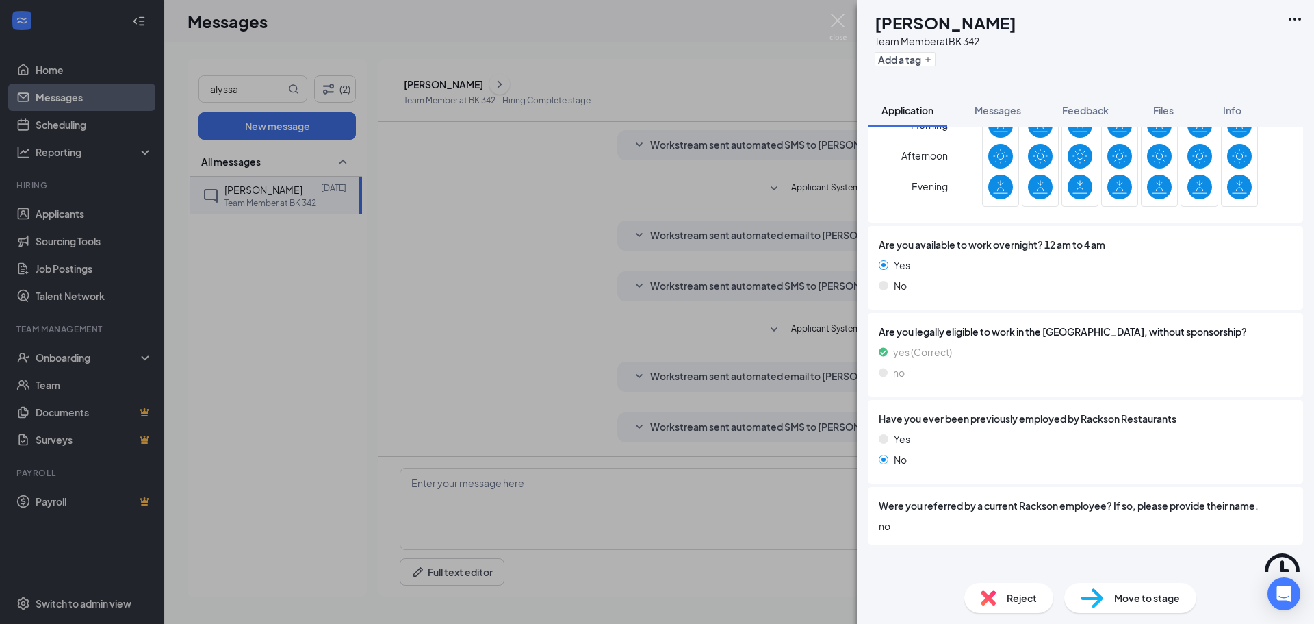
click at [895, 587] on div "Offer Letter" at bounding box center [917, 594] width 54 height 14
click at [997, 101] on button "Messages" at bounding box center [998, 110] width 74 height 34
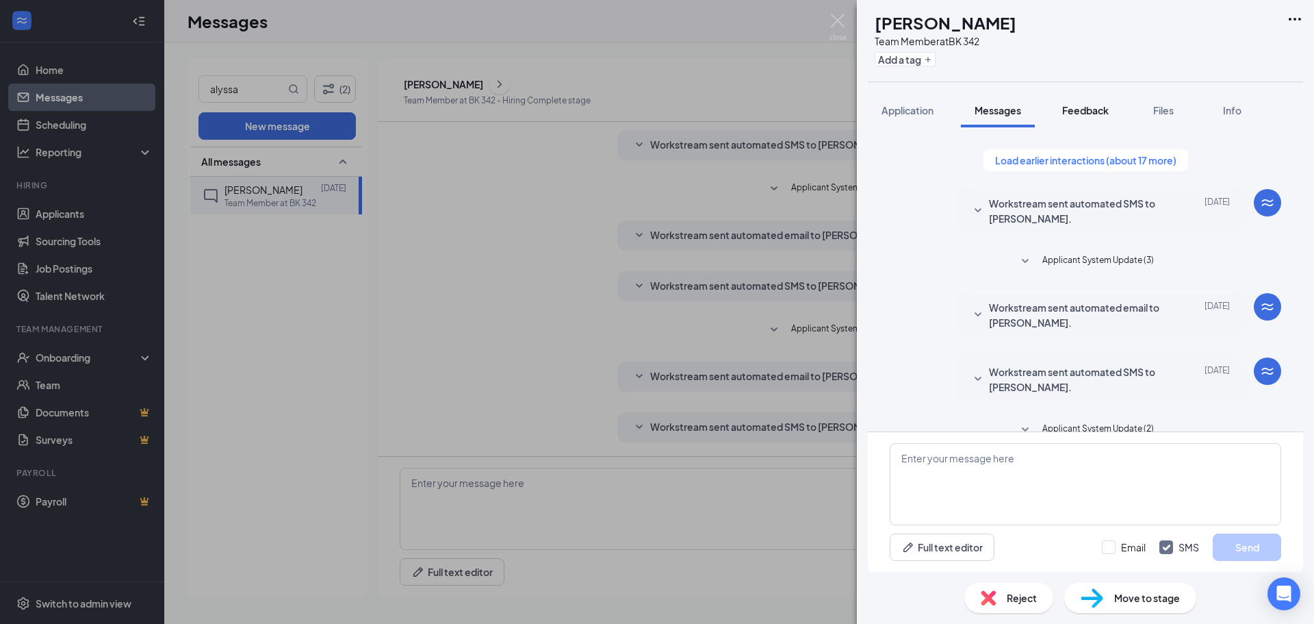
click at [1094, 101] on button "Feedback" at bounding box center [1086, 110] width 74 height 34
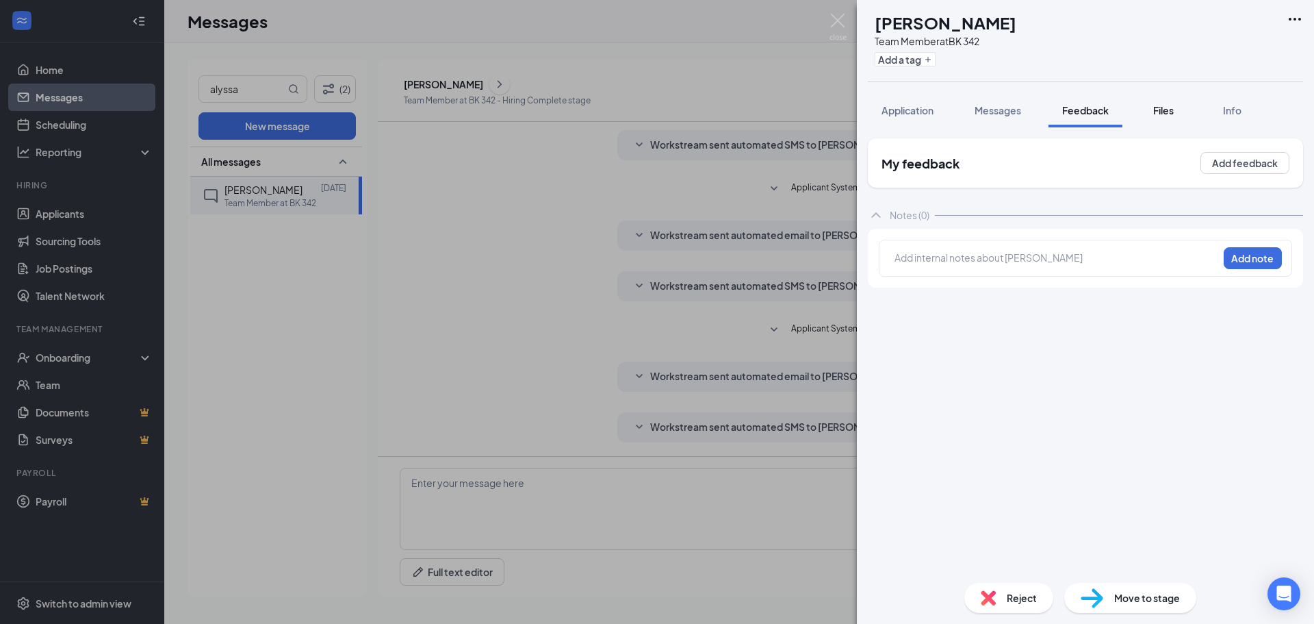
click at [1181, 100] on button "Files" at bounding box center [1163, 110] width 55 height 34
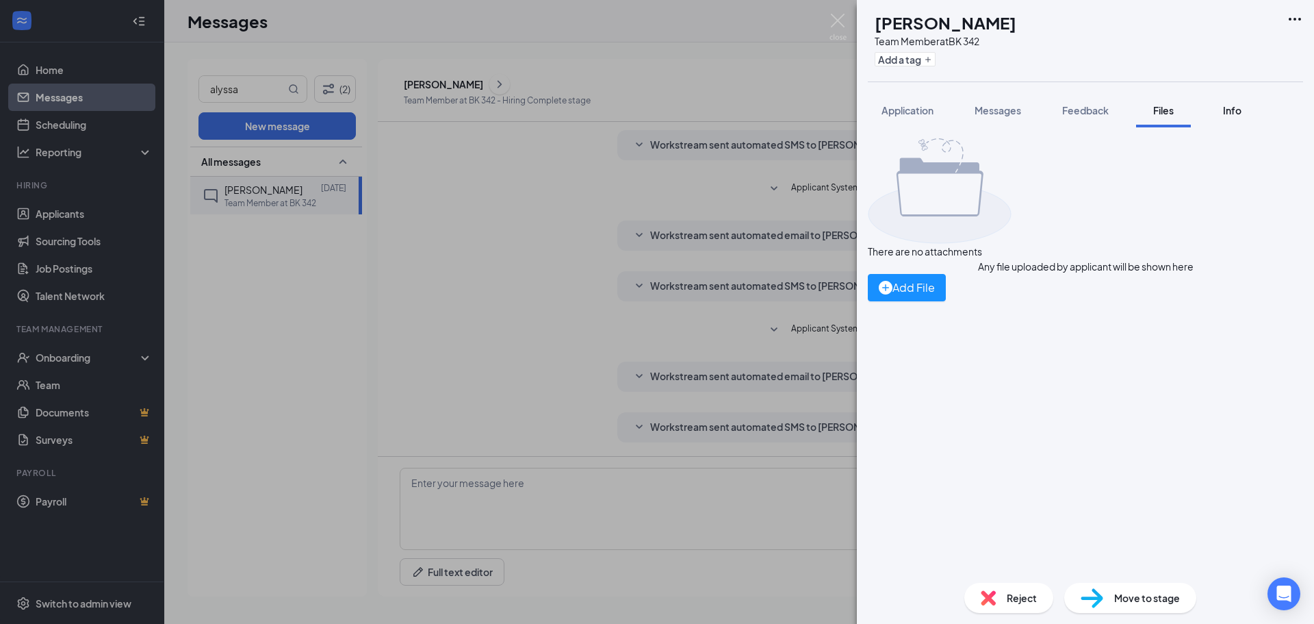
click at [1223, 111] on div "Info" at bounding box center [1231, 110] width 27 height 14
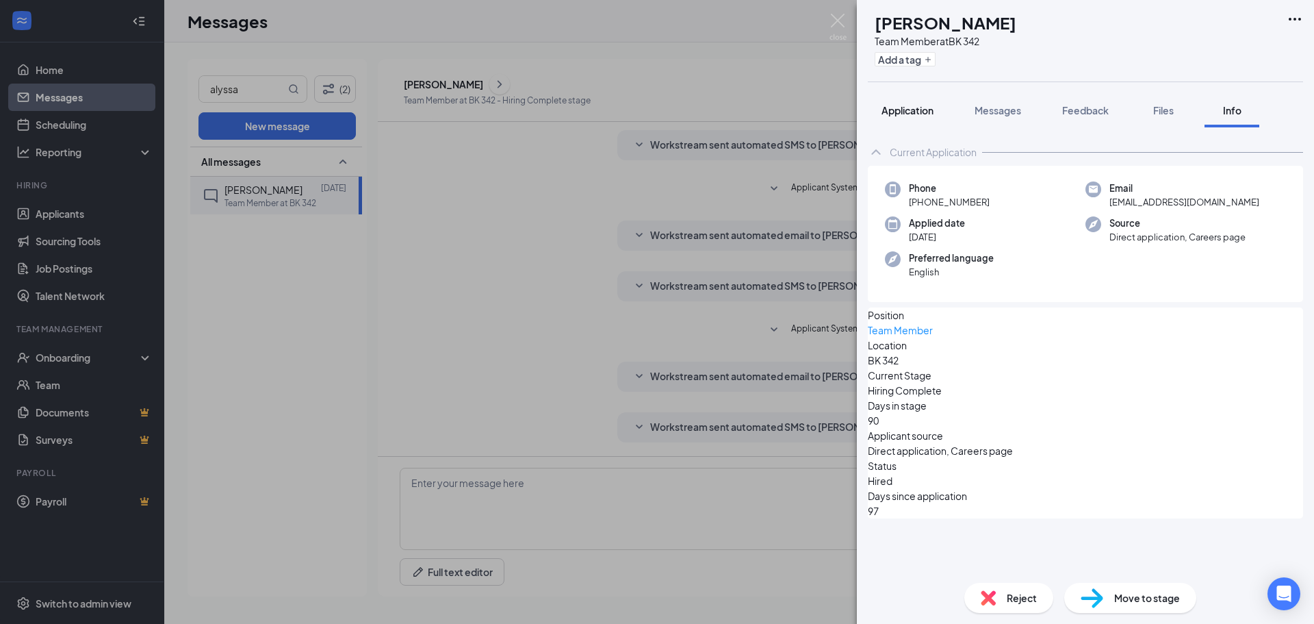
click at [918, 114] on span "Application" at bounding box center [908, 110] width 52 height 12
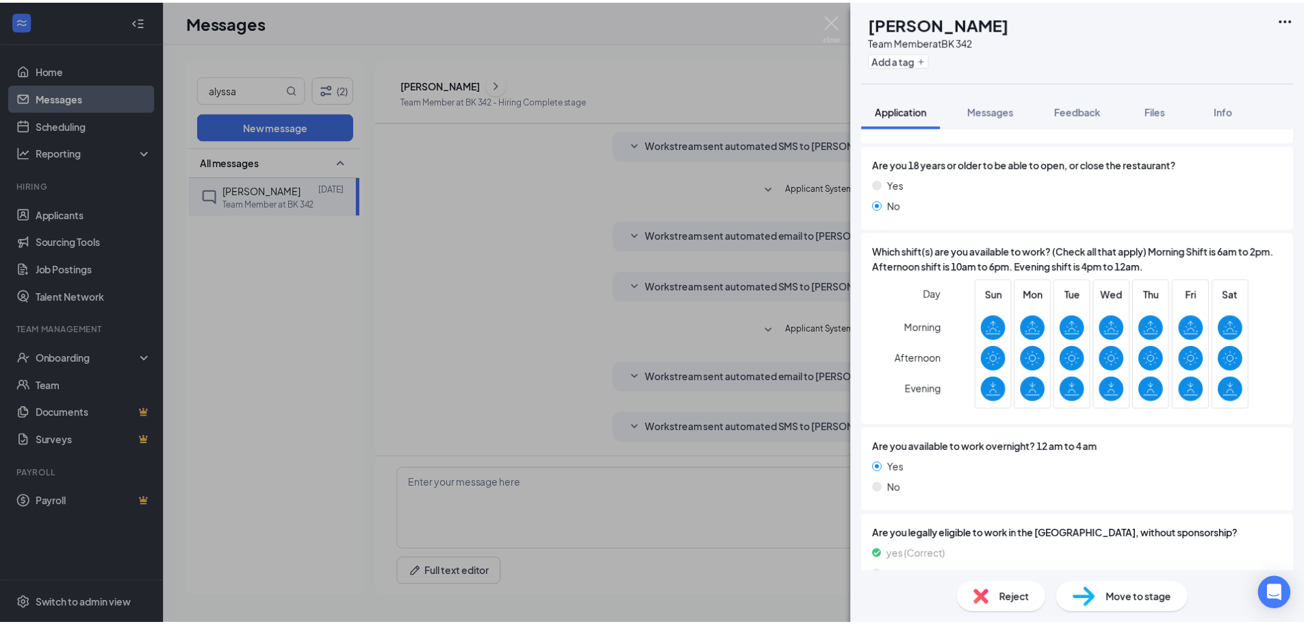
scroll to position [411, 0]
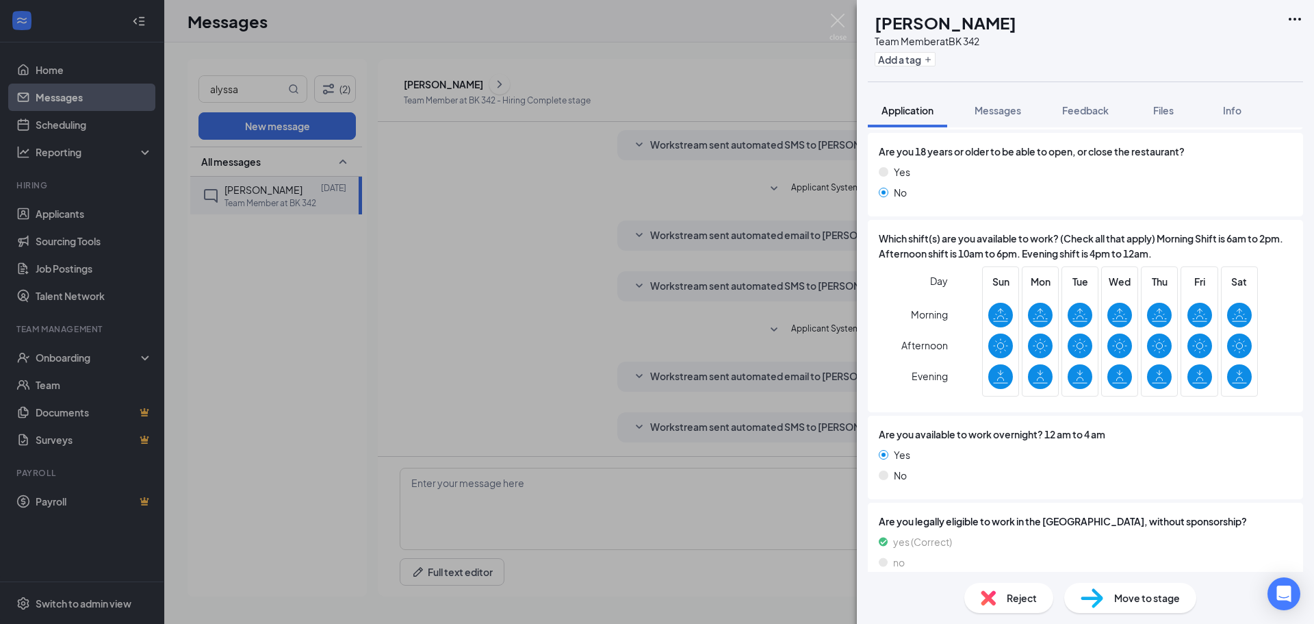
click at [615, 203] on div "AR [PERSON_NAME] Team Member at BK 342 Add a tag Application Messages Feedback …" at bounding box center [657, 312] width 1314 height 624
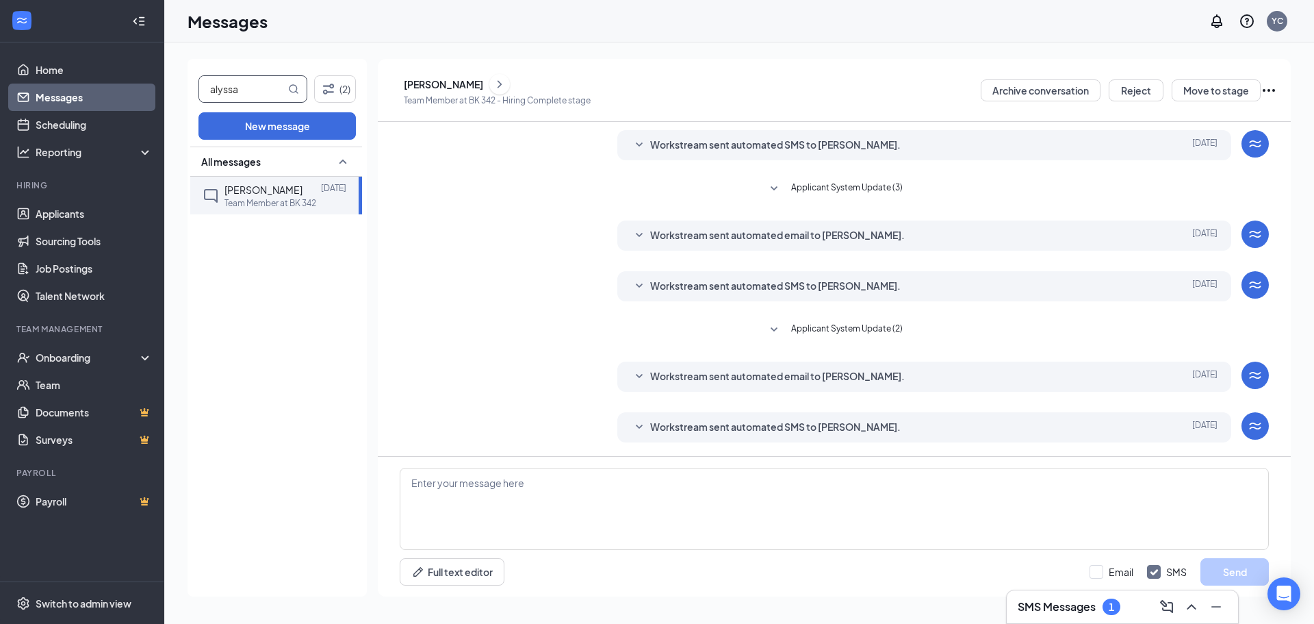
click at [287, 89] on span "alyssa" at bounding box center [252, 88] width 109 height 27
drag, startPoint x: 266, startPoint y: 96, endPoint x: 110, endPoint y: 97, distance: 155.4
click at [110, 97] on div "Home Messages Scheduling Reporting Hiring Applicants Sourcing Tools Job Posting…" at bounding box center [657, 312] width 1314 height 624
click at [318, 92] on button "(2)" at bounding box center [335, 88] width 42 height 27
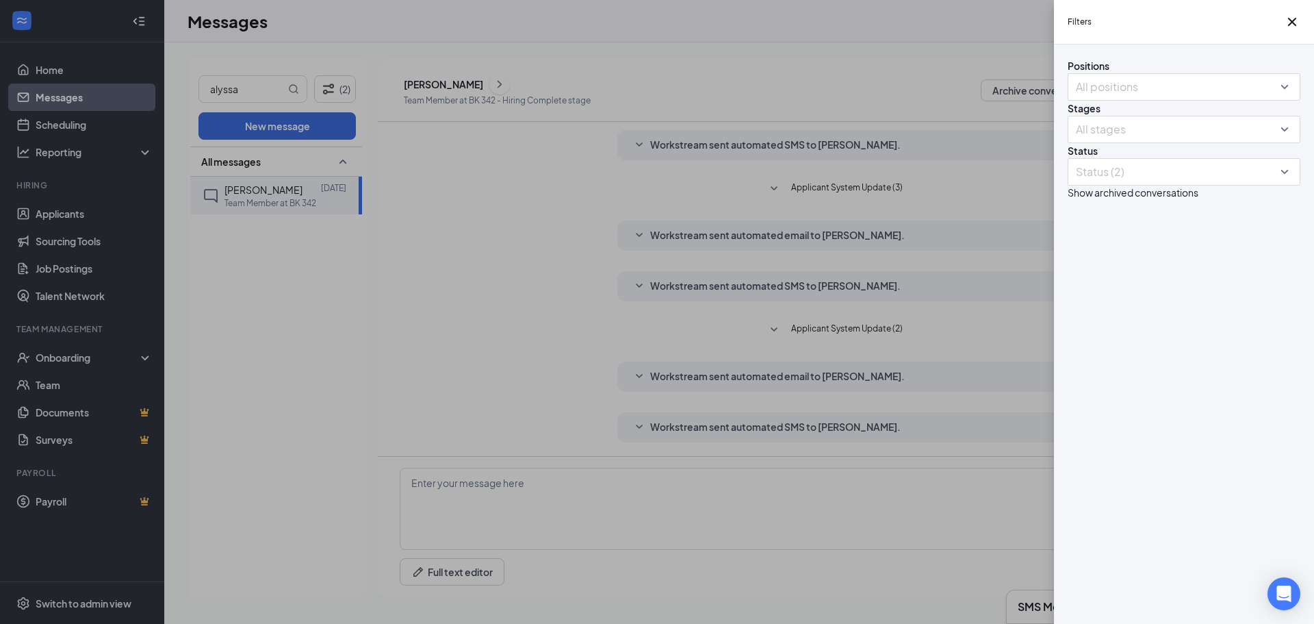
drag, startPoint x: 947, startPoint y: 203, endPoint x: 916, endPoint y: 208, distance: 31.3
click at [946, 203] on div "Filters Positions All positions Stages All stages Status Status (2) Show archiv…" at bounding box center [657, 312] width 1314 height 624
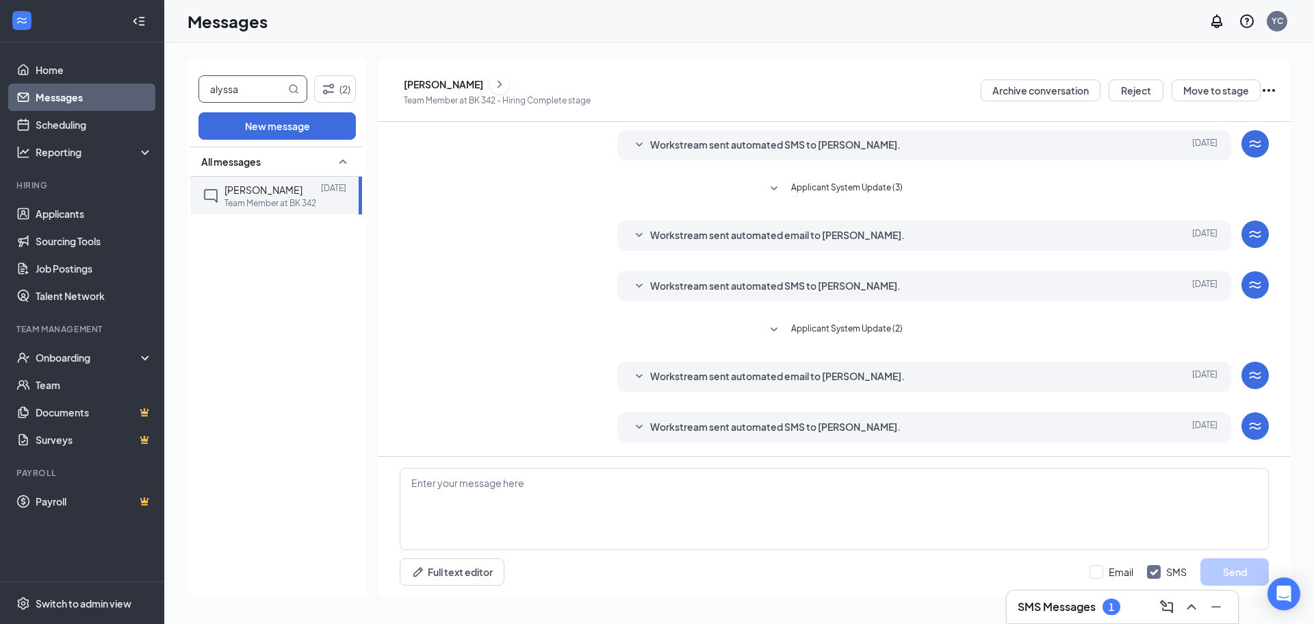
drag, startPoint x: 245, startPoint y: 88, endPoint x: 91, endPoint y: 94, distance: 154.1
click at [91, 94] on div "Home Messages Scheduling Reporting Hiring Applicants Sourcing Tools Job Posting…" at bounding box center [657, 312] width 1314 height 624
click at [57, 77] on link "Home" at bounding box center [94, 69] width 117 height 27
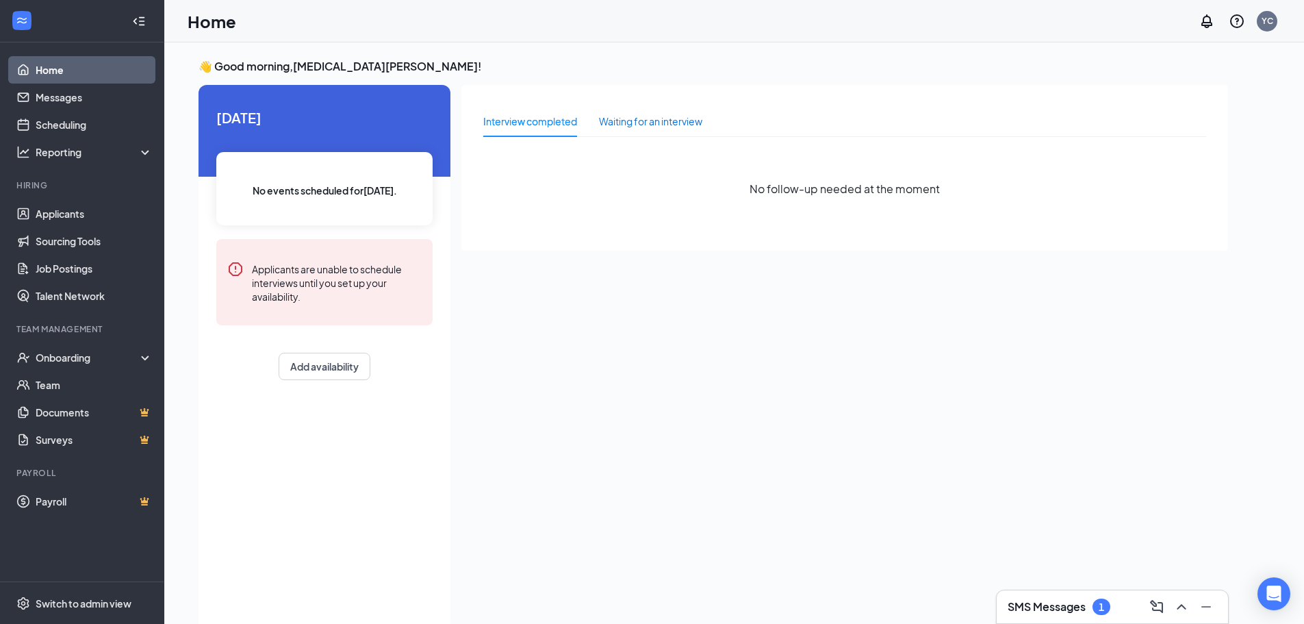
click at [639, 120] on div "Waiting for an interview" at bounding box center [650, 121] width 103 height 15
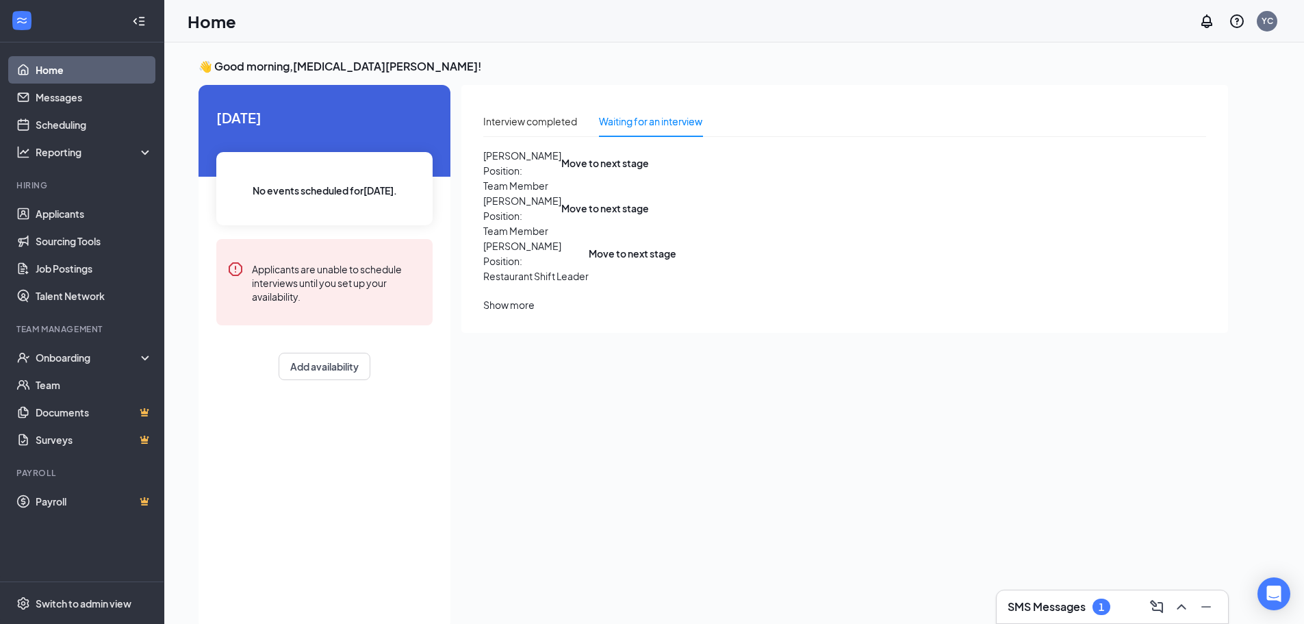
click at [535, 312] on div "Show more" at bounding box center [508, 304] width 51 height 15
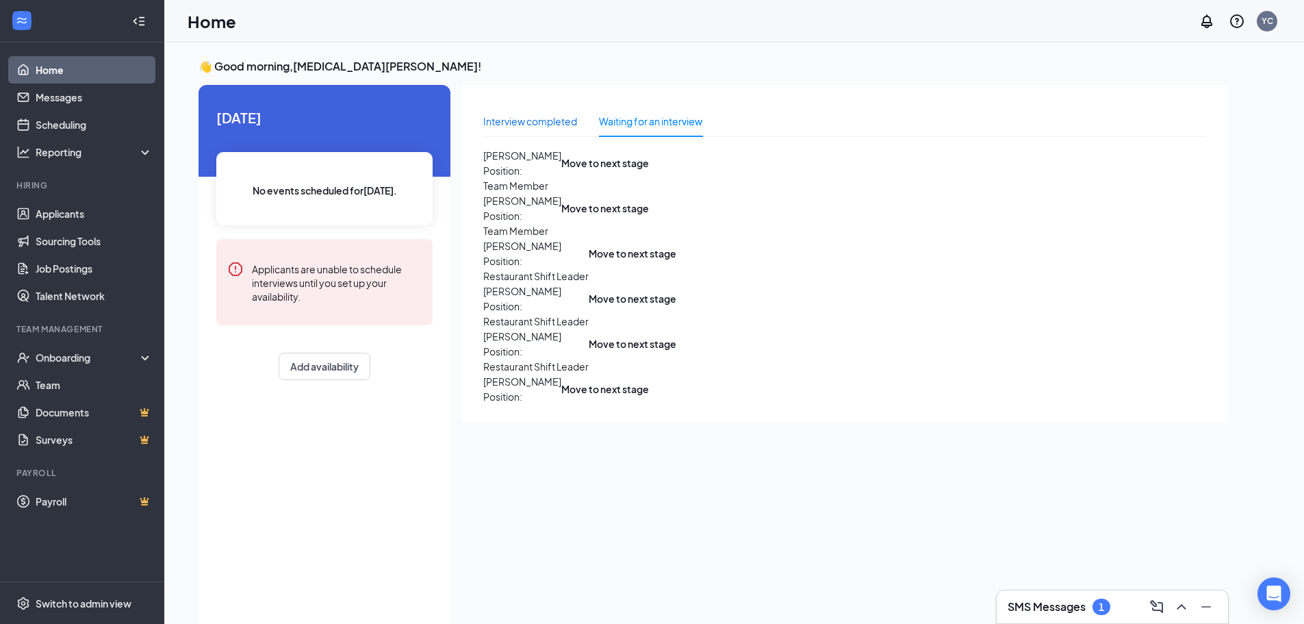
click at [530, 122] on div "Interview completed" at bounding box center [530, 121] width 94 height 15
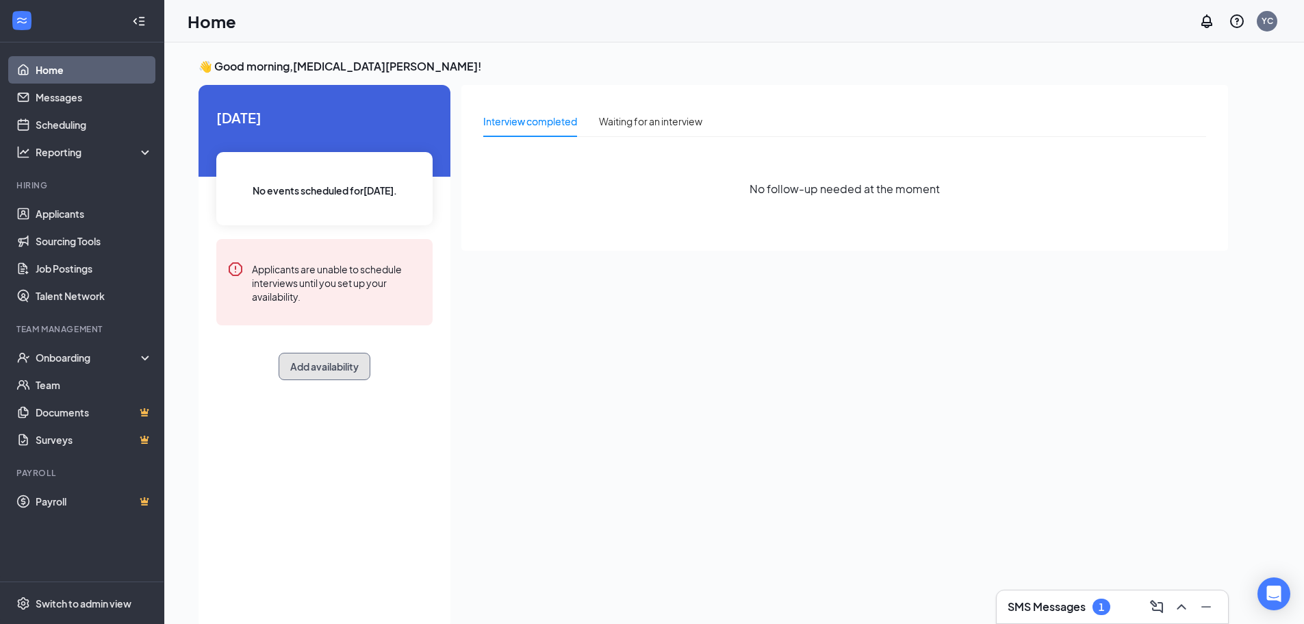
click at [336, 370] on button "Add availability" at bounding box center [325, 365] width 92 height 27
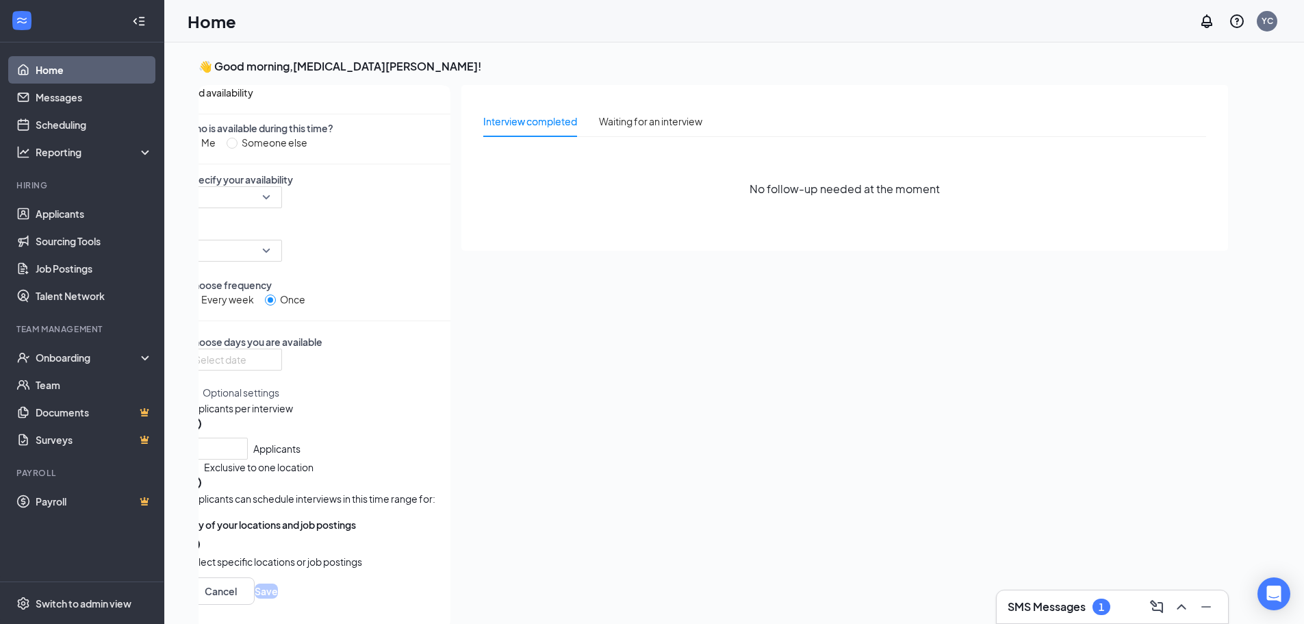
scroll to position [5, 0]
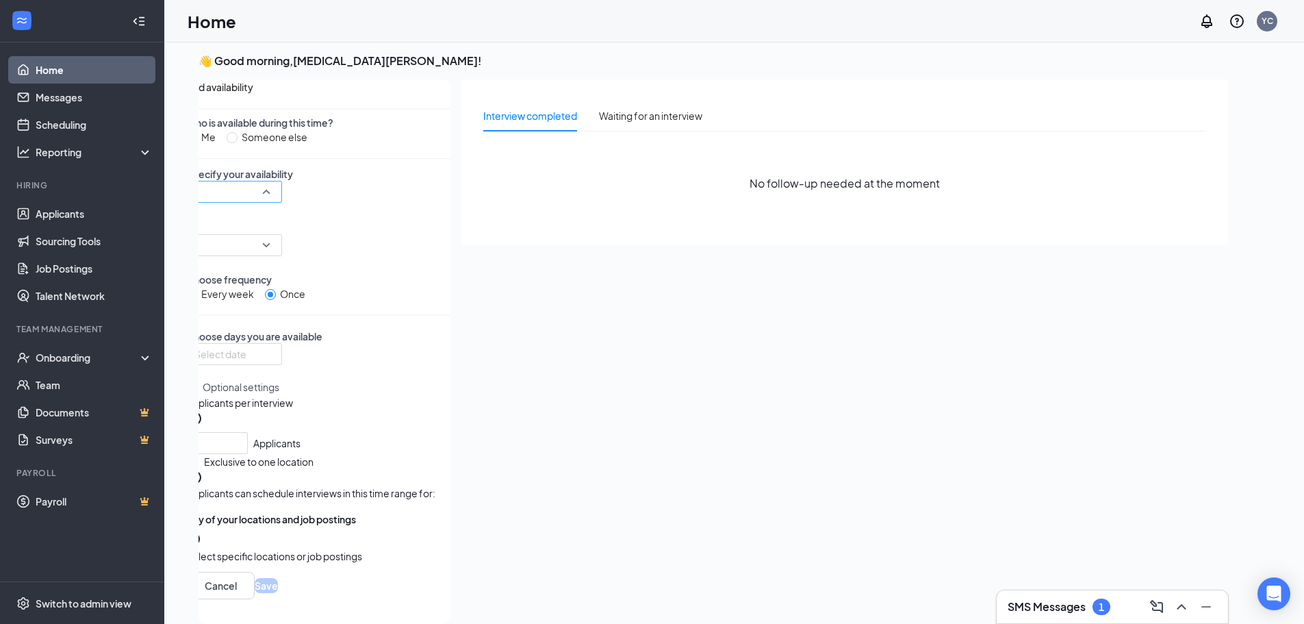
click at [264, 202] on input "search" at bounding box center [229, 191] width 70 height 21
click at [360, 281] on p "Choose frequency" at bounding box center [318, 279] width 264 height 14
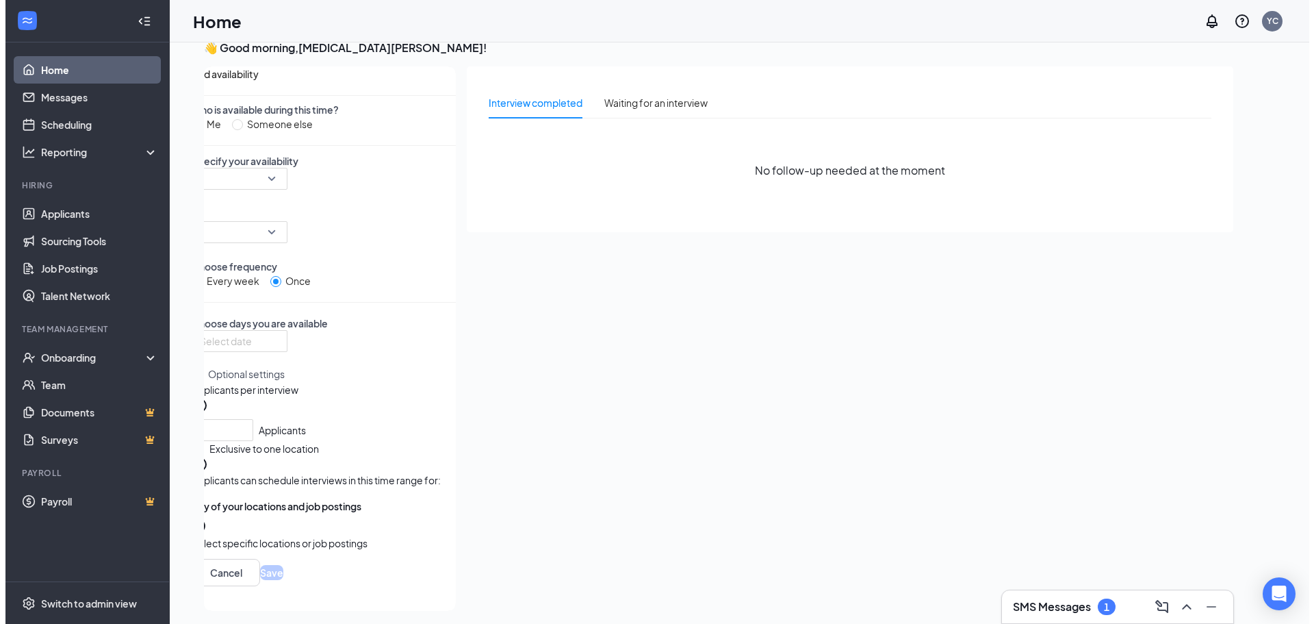
scroll to position [0, 0]
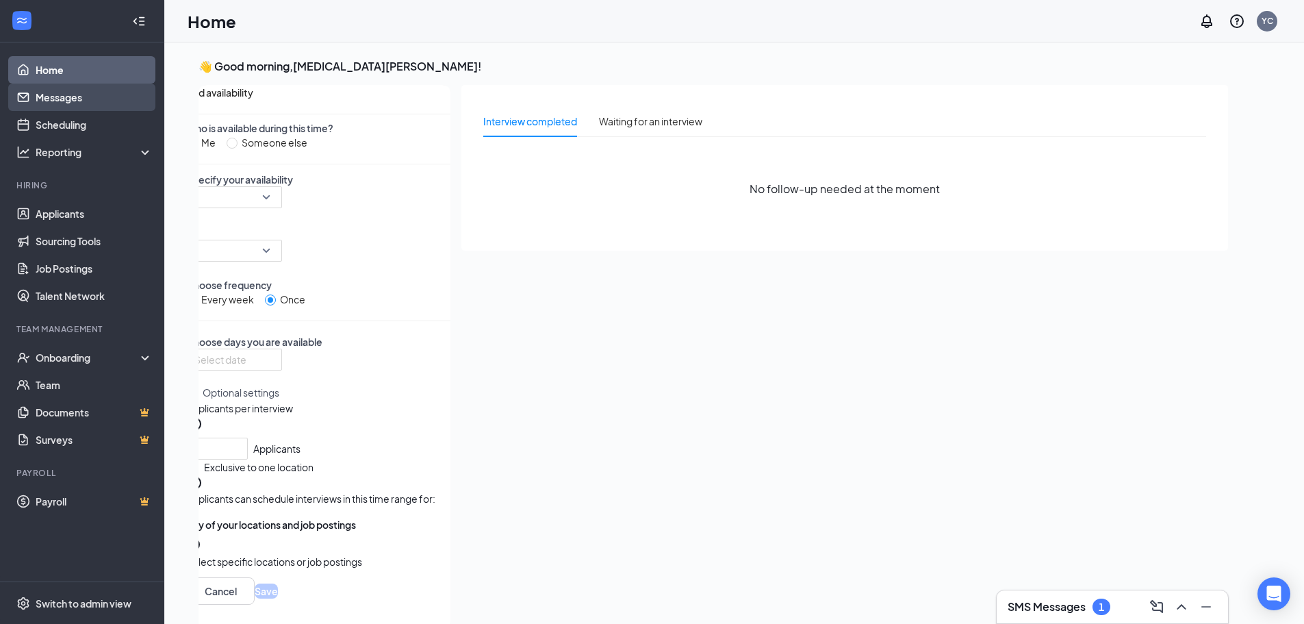
click at [70, 84] on link "Messages" at bounding box center [94, 97] width 117 height 27
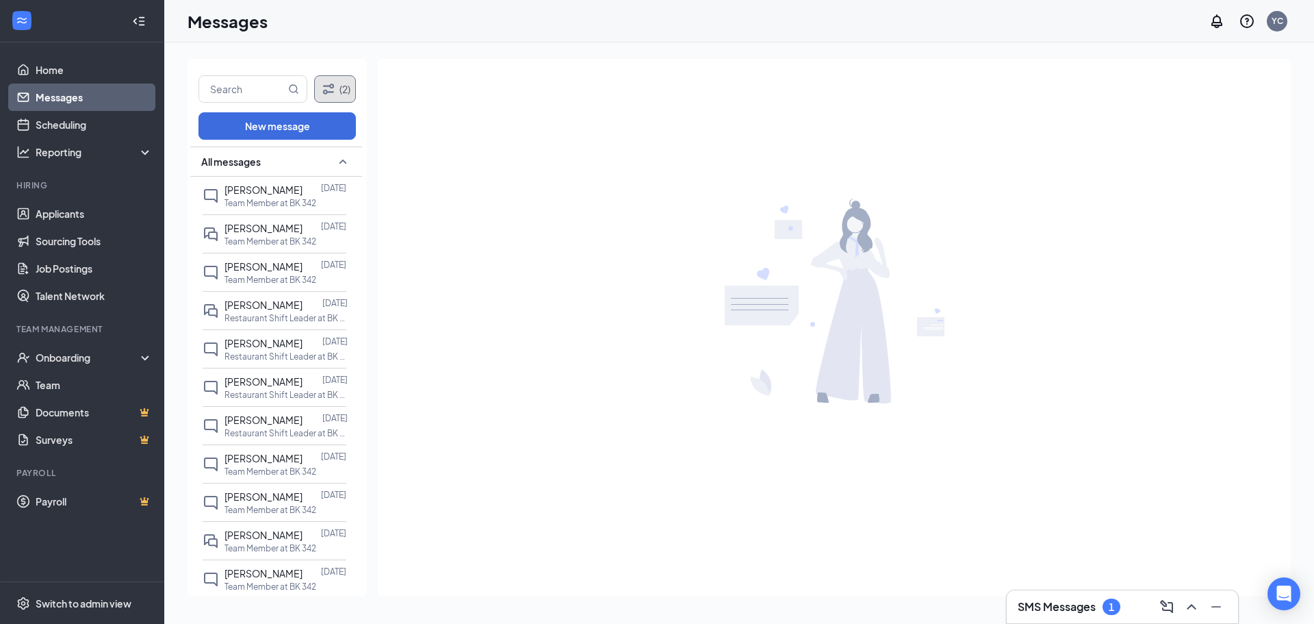
click at [336, 83] on icon "Filter" at bounding box center [328, 89] width 16 height 16
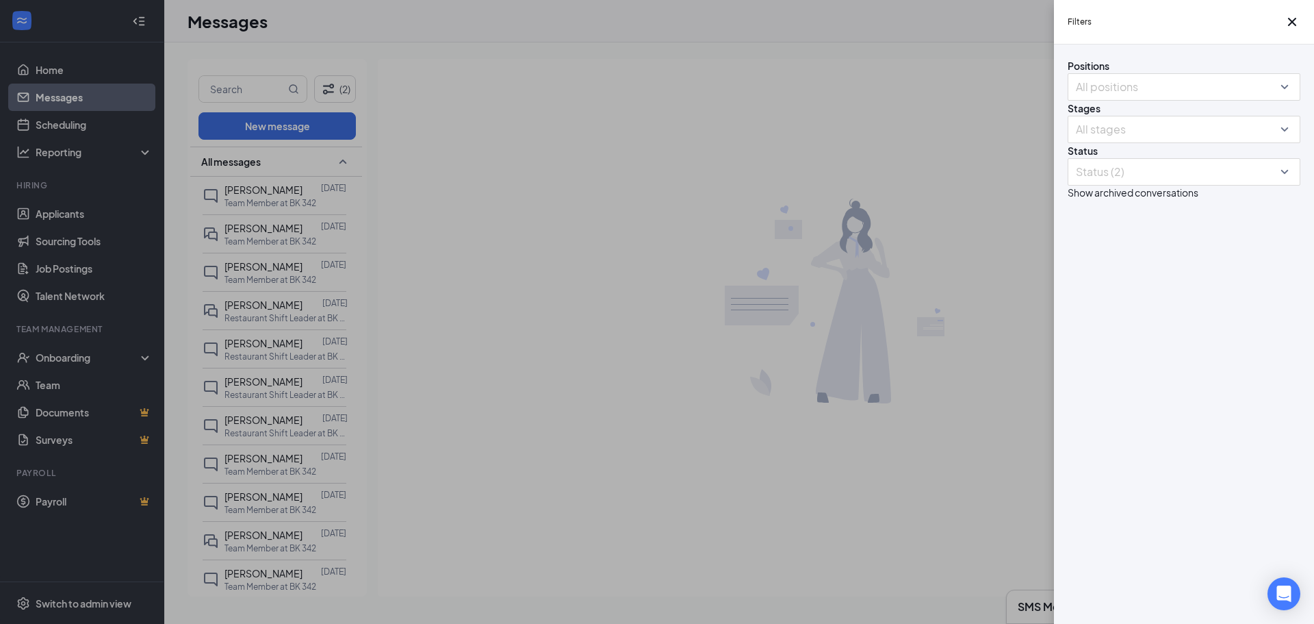
click at [872, 326] on div "Filters Positions All positions Stages All stages Status Status (2) Show archiv…" at bounding box center [657, 312] width 1314 height 624
